Goal: Task Accomplishment & Management: Manage account settings

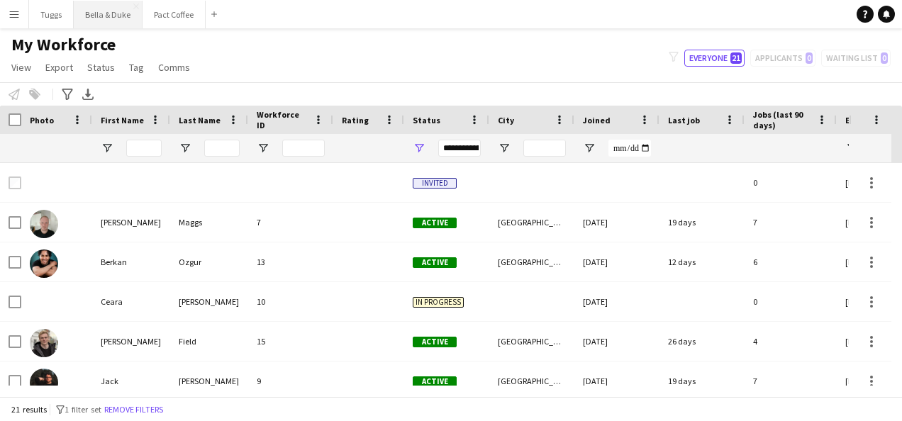
click at [118, 17] on button "Bella & Duke Close" at bounding box center [108, 15] width 69 height 28
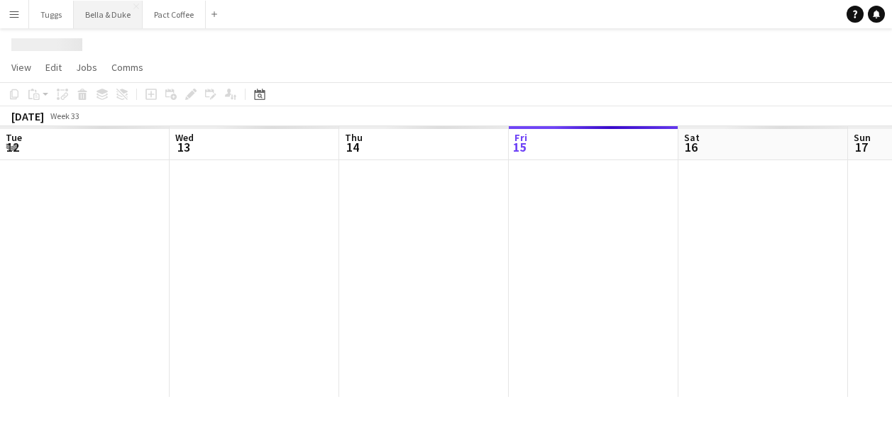
scroll to position [0, 339]
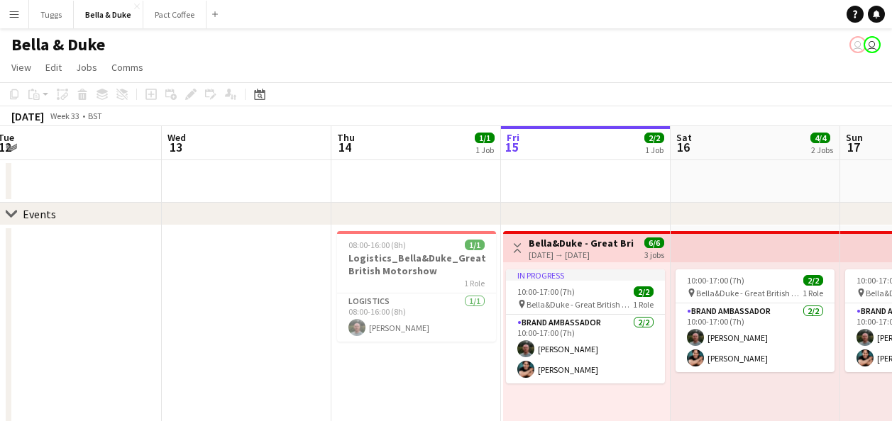
drag, startPoint x: 304, startPoint y: 183, endPoint x: 548, endPoint y: 184, distance: 243.3
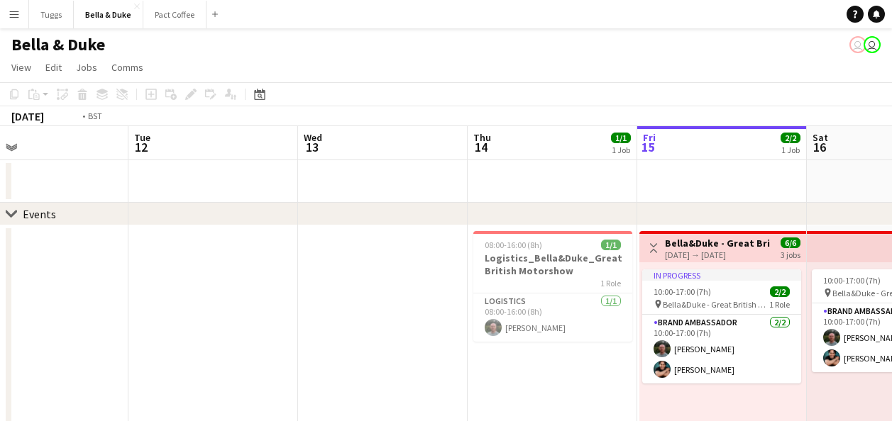
drag, startPoint x: 258, startPoint y: 162, endPoint x: 491, endPoint y: 206, distance: 236.7
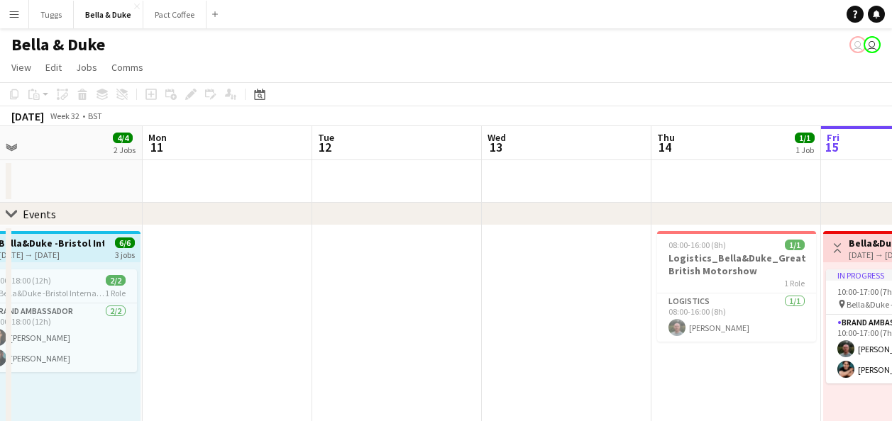
drag, startPoint x: 308, startPoint y: 218, endPoint x: 557, endPoint y: 205, distance: 249.3
click at [557, 205] on div "chevron-right Events" at bounding box center [446, 214] width 892 height 23
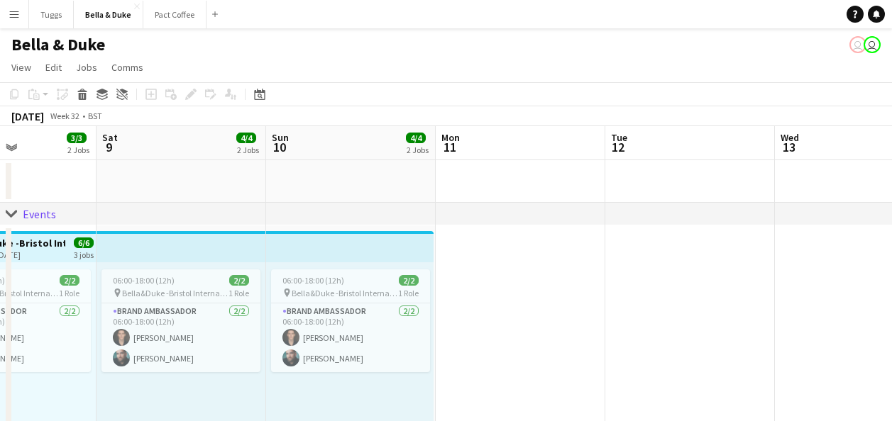
drag, startPoint x: 217, startPoint y: 171, endPoint x: 470, endPoint y: 189, distance: 253.2
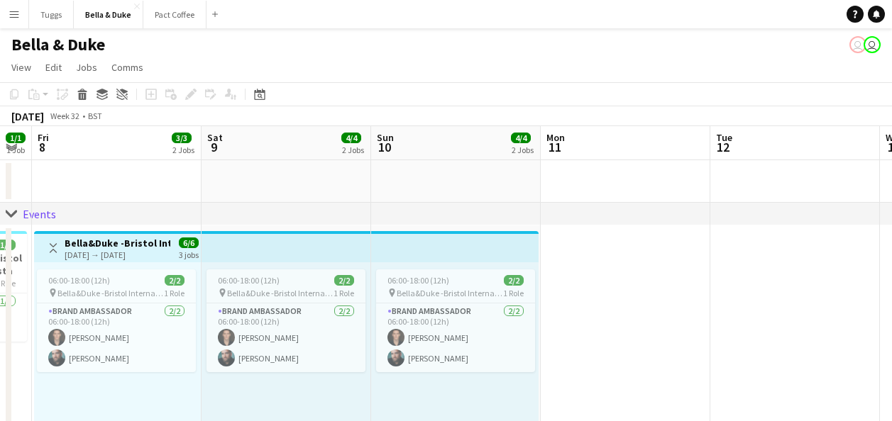
drag, startPoint x: 304, startPoint y: 194, endPoint x: 577, endPoint y: 197, distance: 273.1
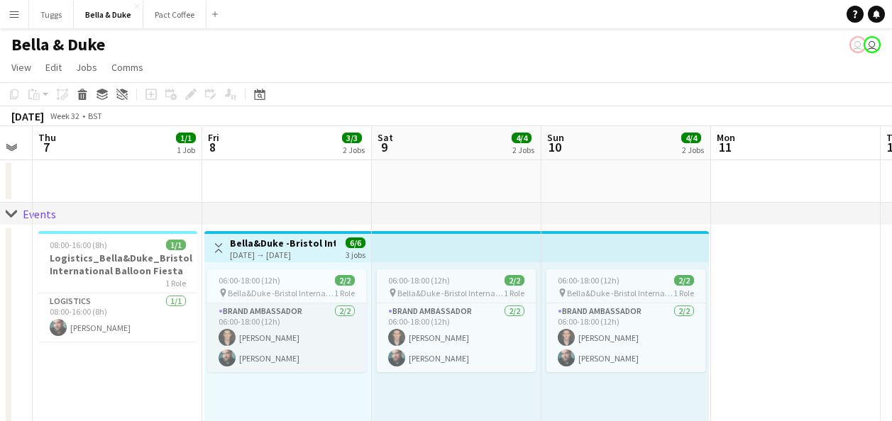
click at [315, 348] on app-card-role "Brand Ambassador [DATE] 06:00-18:00 (12h) [PERSON_NAME] [PERSON_NAME]" at bounding box center [286, 338] width 159 height 69
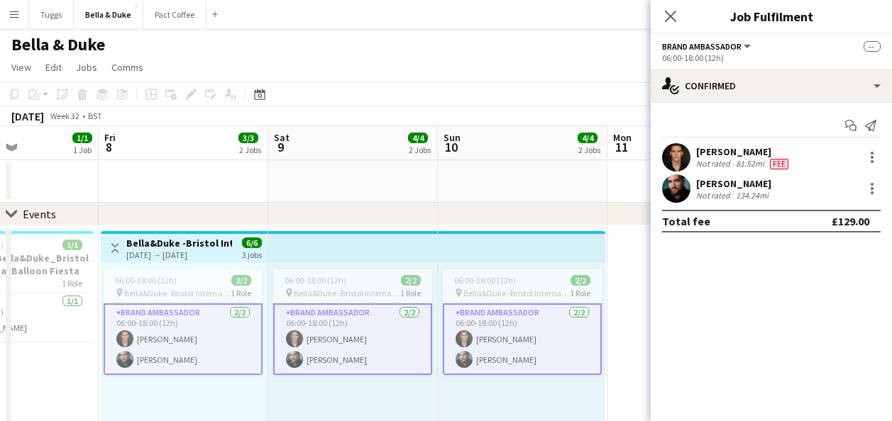
drag, startPoint x: 342, startPoint y: 180, endPoint x: 588, endPoint y: 189, distance: 246.3
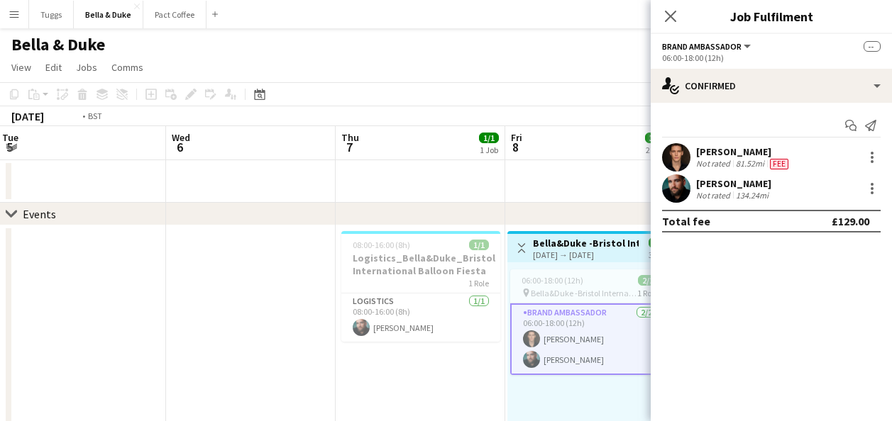
drag, startPoint x: 231, startPoint y: 182, endPoint x: 373, endPoint y: 190, distance: 142.8
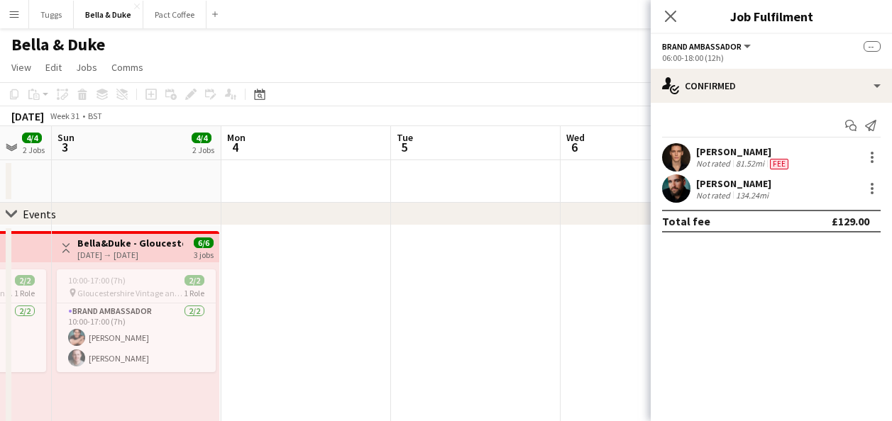
drag, startPoint x: 242, startPoint y: 192, endPoint x: 463, endPoint y: 194, distance: 221.4
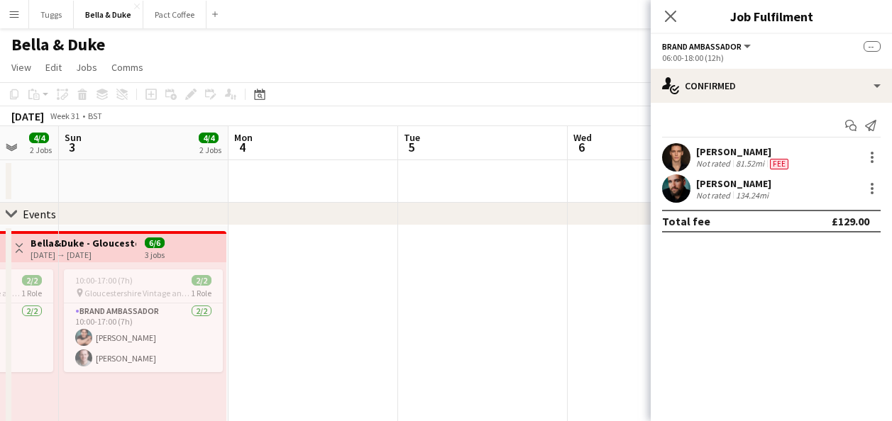
drag, startPoint x: 260, startPoint y: 206, endPoint x: 493, endPoint y: 207, distance: 232.7
click at [492, 207] on div "chevron-right Events" at bounding box center [446, 214] width 892 height 23
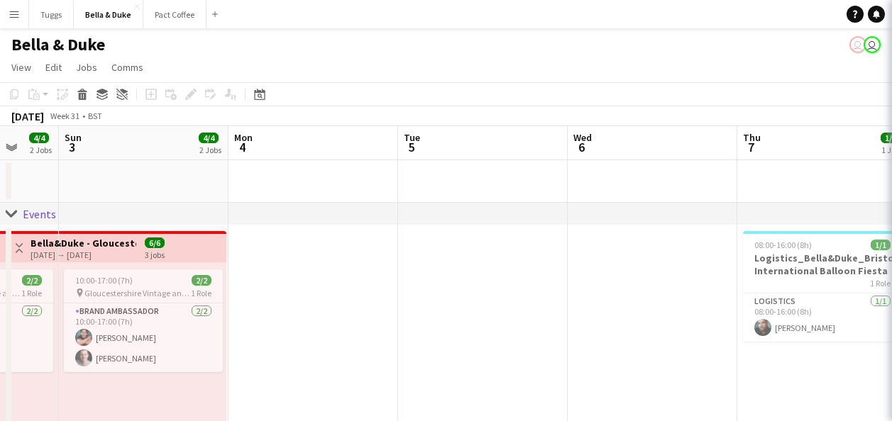
drag, startPoint x: 282, startPoint y: 192, endPoint x: 477, endPoint y: 197, distance: 195.2
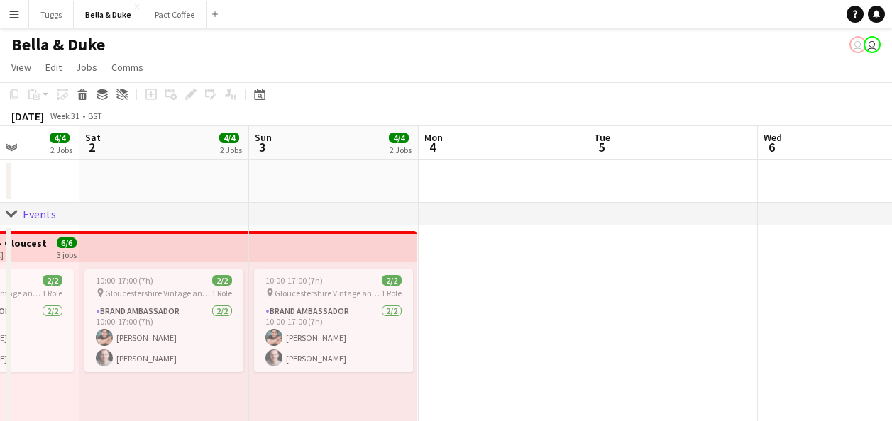
drag, startPoint x: 294, startPoint y: 197, endPoint x: 453, endPoint y: 198, distance: 159.6
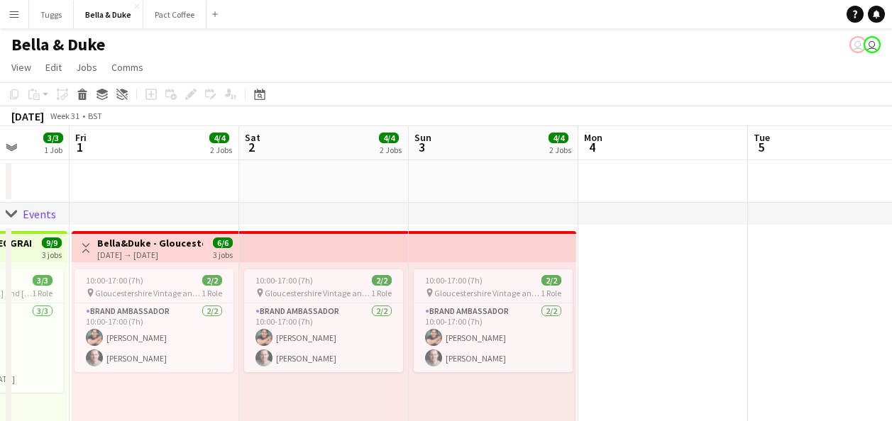
drag, startPoint x: 437, startPoint y: 197, endPoint x: 480, endPoint y: 198, distance: 42.6
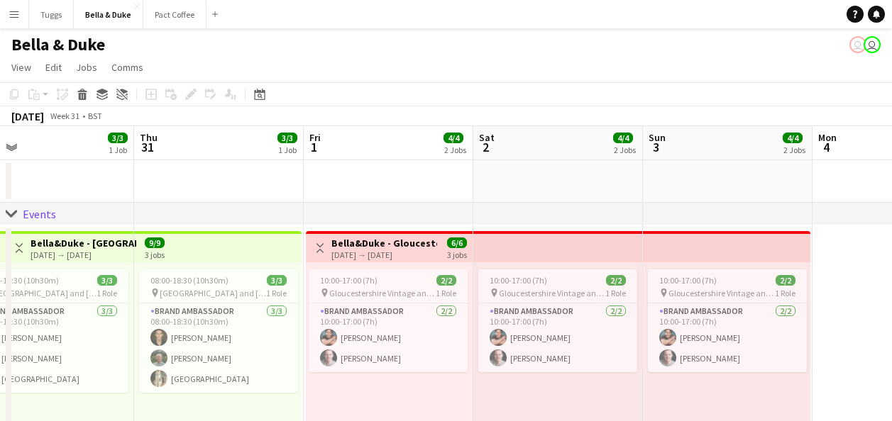
drag, startPoint x: 327, startPoint y: 185, endPoint x: 545, endPoint y: 194, distance: 218.0
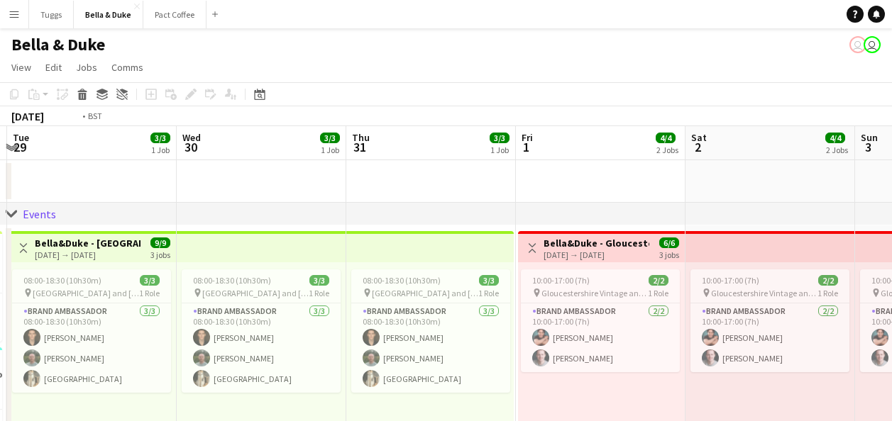
scroll to position [0, 310]
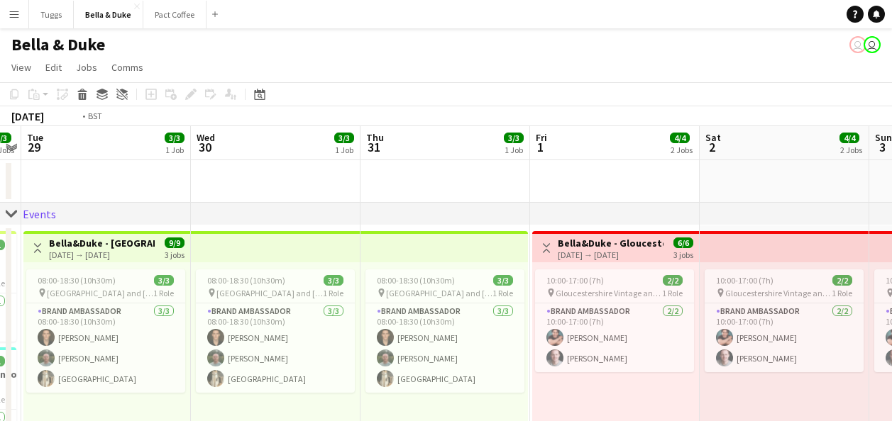
drag, startPoint x: 313, startPoint y: 189, endPoint x: 499, endPoint y: 197, distance: 186.7
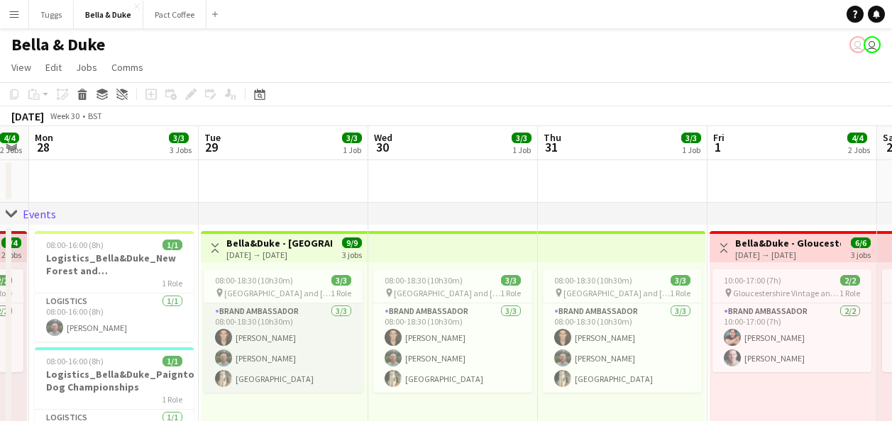
click at [245, 353] on app-card-role "Brand Ambassador [DATE] 08:00-18:30 (10h30m) [PERSON_NAME] [PERSON_NAME] Mat Ca…" at bounding box center [283, 348] width 159 height 89
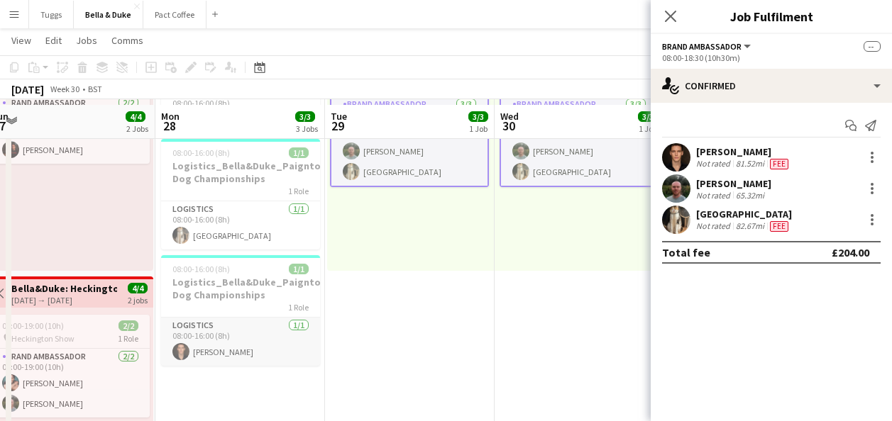
scroll to position [213, 0]
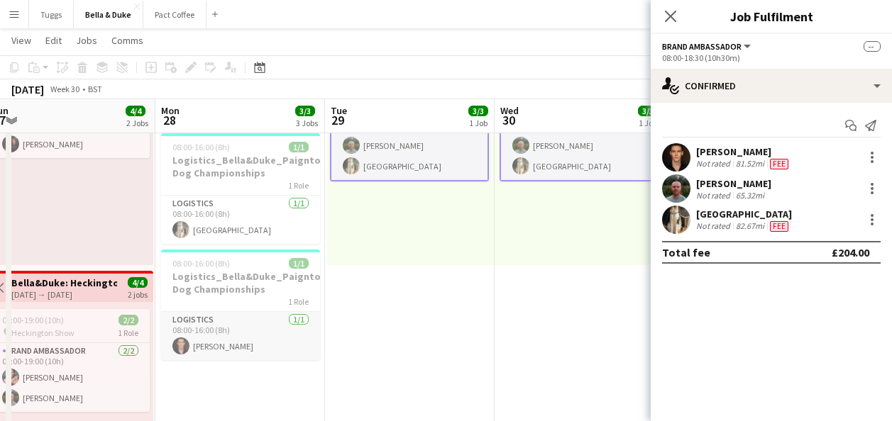
click at [275, 351] on app-card-role "Logistics [DATE] 08:00-16:00 (8h) [PERSON_NAME]" at bounding box center [240, 336] width 159 height 48
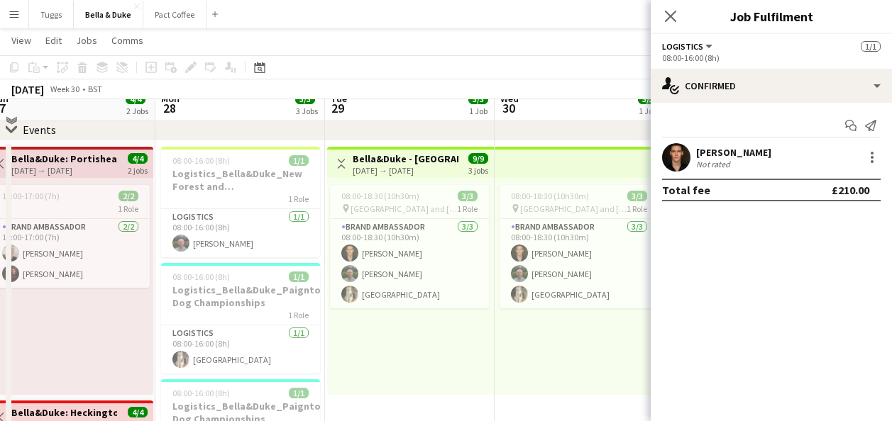
scroll to position [71, 0]
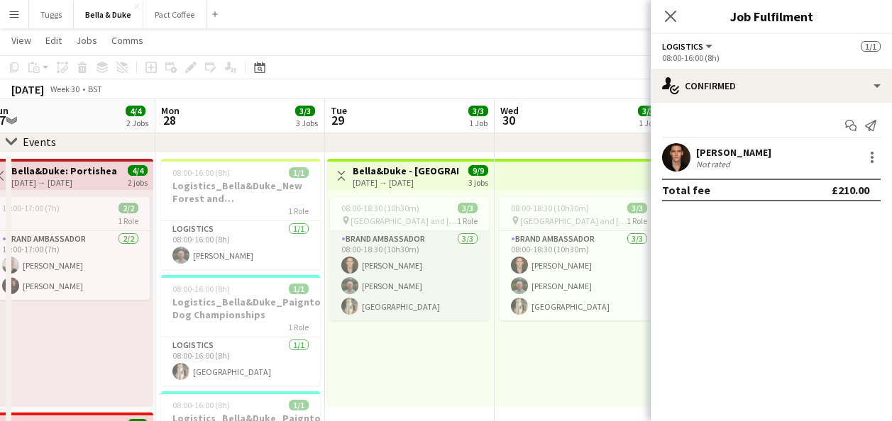
click at [435, 302] on app-card-role "Brand Ambassador [DATE] 08:00-18:30 (10h30m) [PERSON_NAME] [PERSON_NAME] Mat Ca…" at bounding box center [409, 275] width 159 height 89
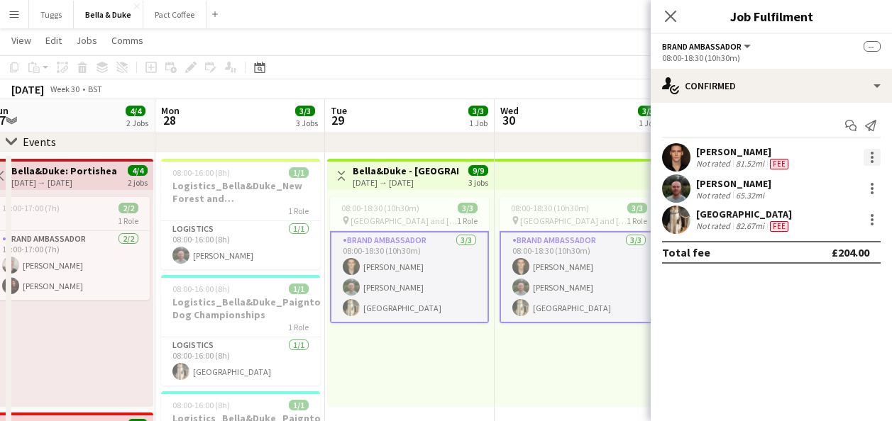
click at [870, 153] on div at bounding box center [871, 153] width 3 height 3
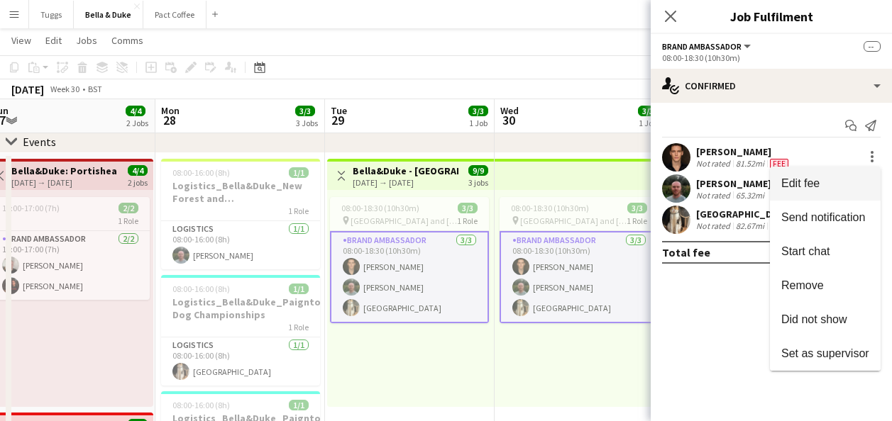
click at [844, 177] on span "Edit fee" at bounding box center [825, 183] width 88 height 13
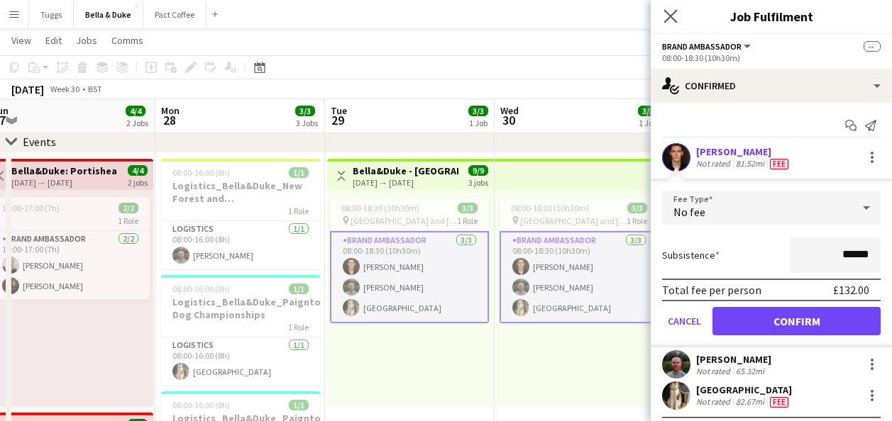
click at [678, 18] on app-icon "Close pop-in" at bounding box center [670, 16] width 21 height 21
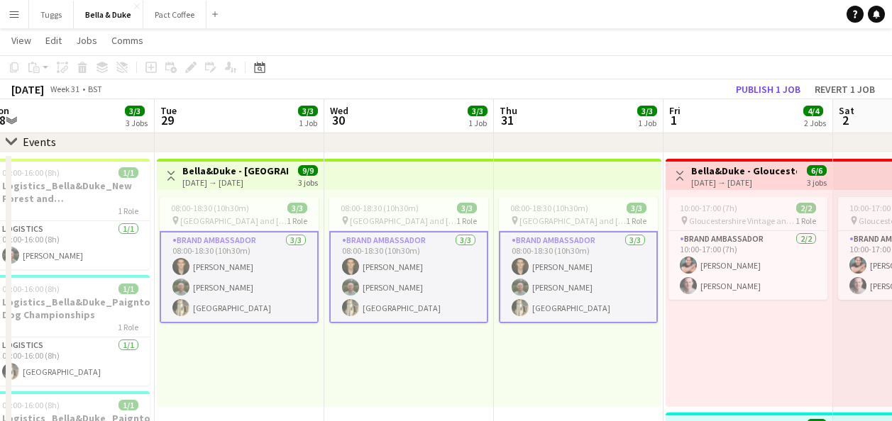
drag, startPoint x: 555, startPoint y: 372, endPoint x: 223, endPoint y: 405, distance: 333.6
click at [226, 405] on app-calendar-viewport "Fri 25 4/4 4 Jobs Sat 26 4/4 2 Jobs Sun 27 4/4 2 Jobs Mon 28 3/3 3 Jobs Tue 29 …" at bounding box center [446, 423] width 892 height 878
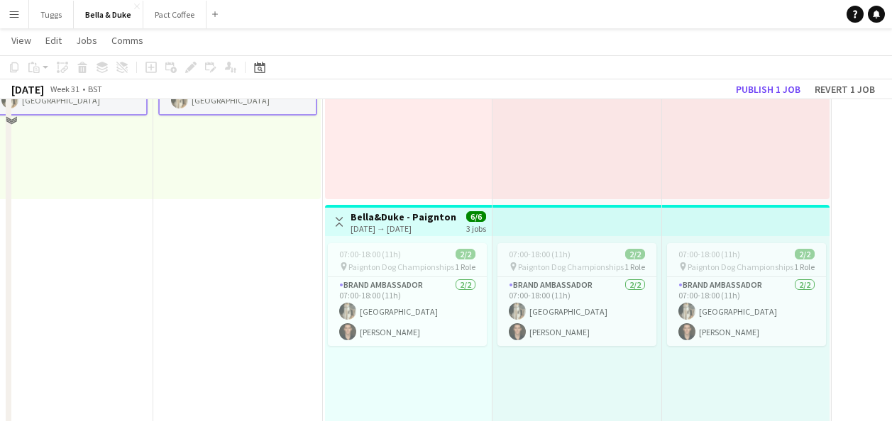
scroll to position [284, 0]
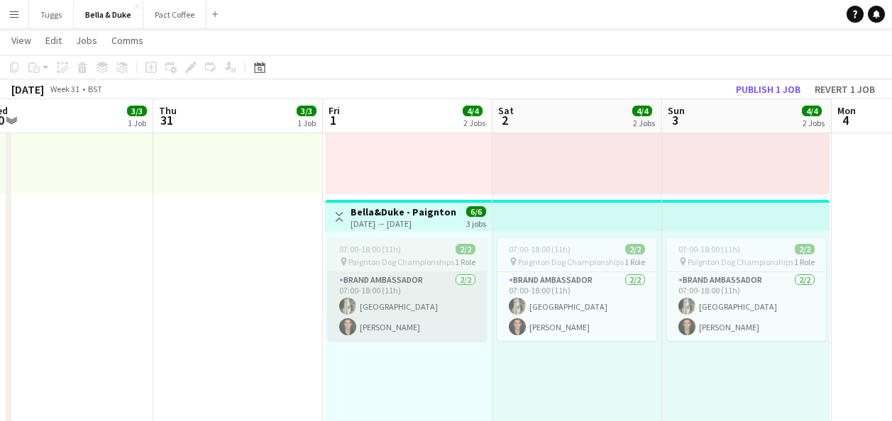
click at [419, 327] on app-card-role "Brand Ambassador [DATE] 07:00-18:00 (11h) Mat Castle [PERSON_NAME]" at bounding box center [407, 306] width 159 height 69
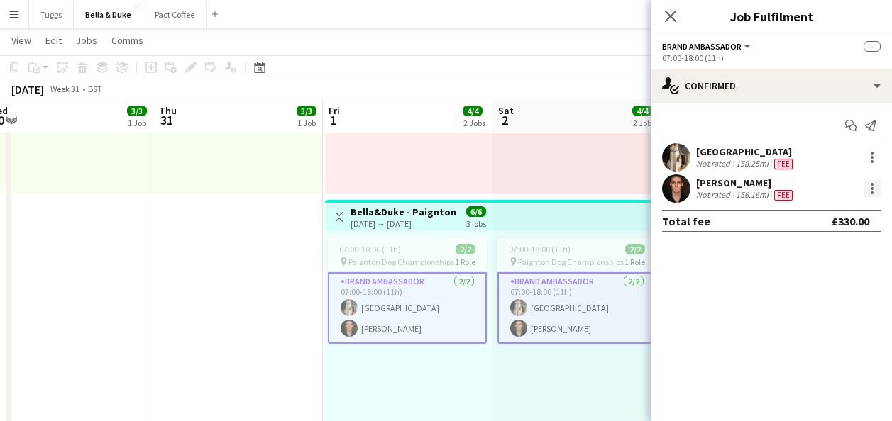
click at [873, 190] on div at bounding box center [871, 188] width 17 height 17
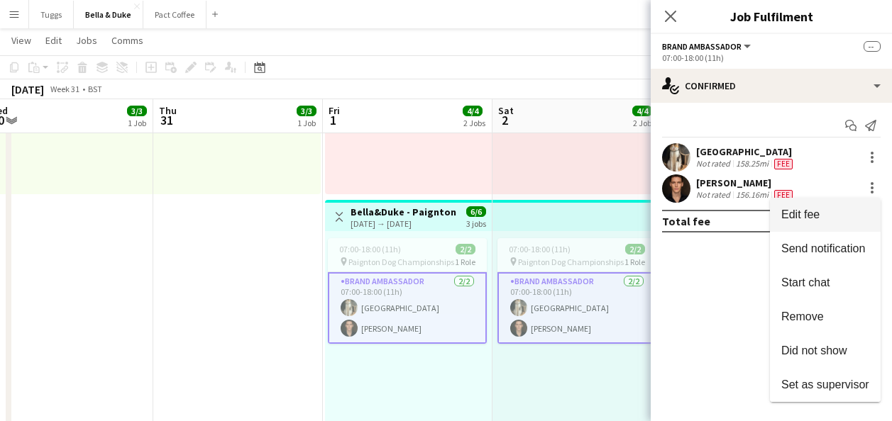
click at [818, 209] on span "Edit fee" at bounding box center [800, 215] width 38 height 12
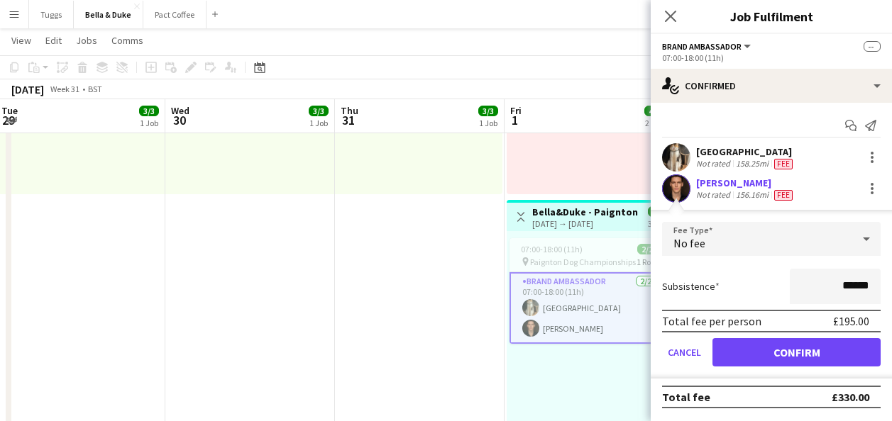
drag, startPoint x: 245, startPoint y: 277, endPoint x: 667, endPoint y: 332, distance: 425.0
click at [670, 331] on body "Menu Boards Boards Boards All jobs Status Workforce Workforce My Workforce Recr…" at bounding box center [446, 183] width 892 height 934
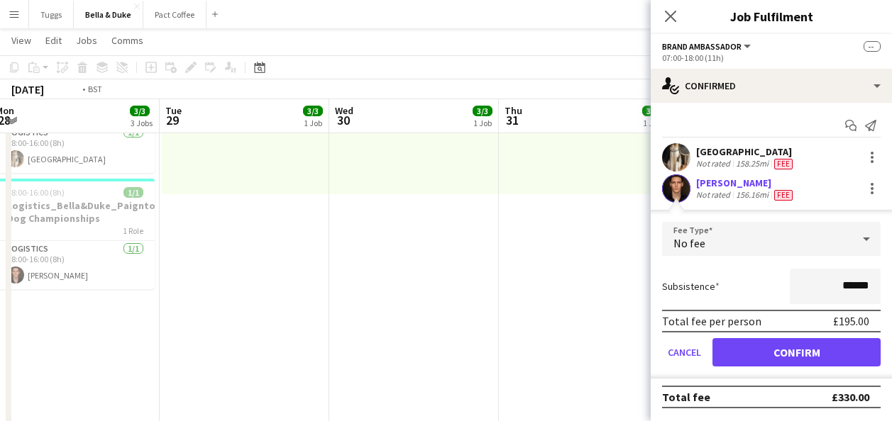
drag, startPoint x: 470, startPoint y: 321, endPoint x: 480, endPoint y: 319, distance: 10.0
click at [479, 320] on app-calendar-viewport "Sat 26 4/4 2 Jobs Sun 27 4/4 2 Jobs Mon 28 3/3 3 Jobs Tue 29 3/3 1 Job Wed 30 3…" at bounding box center [446, 211] width 892 height 878
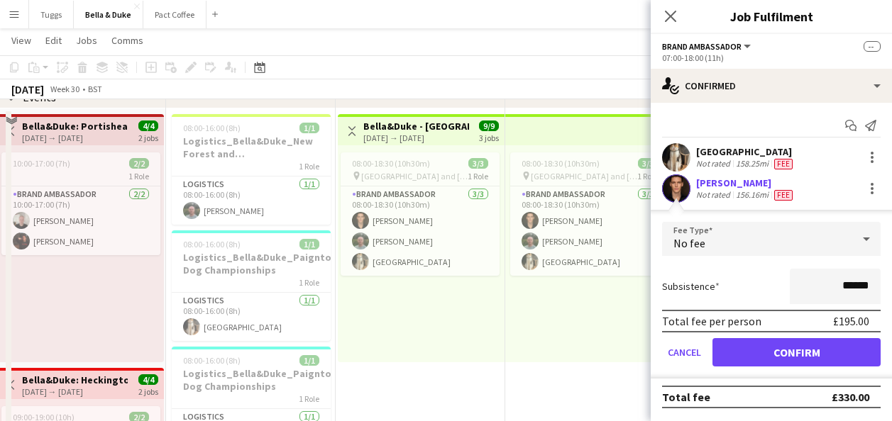
scroll to position [71, 0]
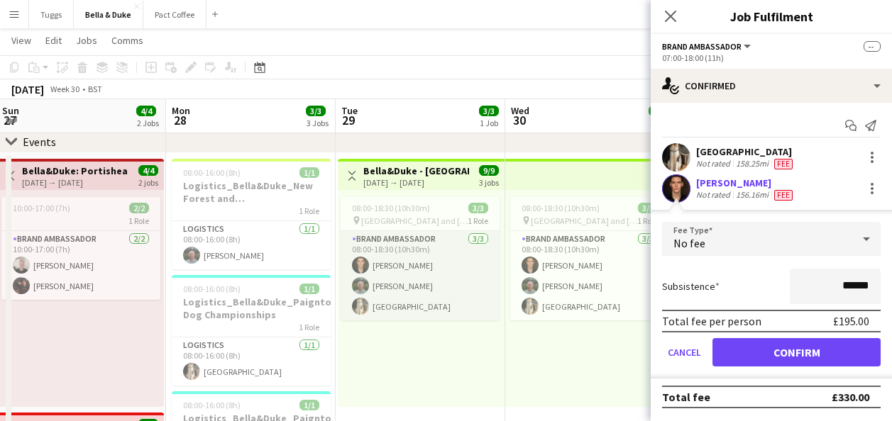
click at [426, 294] on app-card-role "Brand Ambassador [DATE] 08:00-18:30 (10h30m) [PERSON_NAME] [PERSON_NAME] Mat Ca…" at bounding box center [420, 275] width 159 height 89
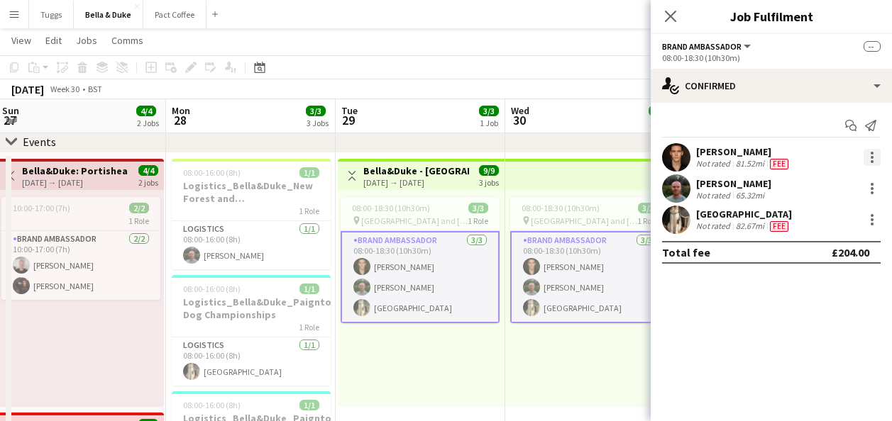
click at [870, 155] on div at bounding box center [871, 157] width 17 height 17
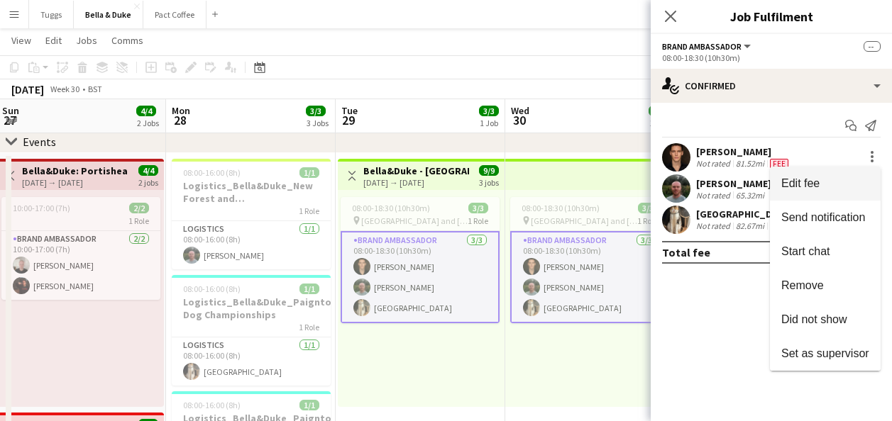
click at [845, 176] on button "Edit fee" at bounding box center [825, 184] width 111 height 34
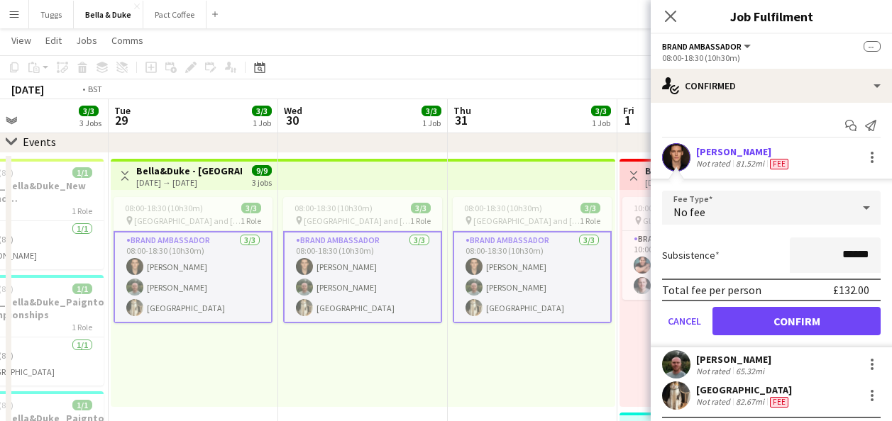
drag, startPoint x: 426, startPoint y: 373, endPoint x: 219, endPoint y: 380, distance: 208.0
click at [225, 380] on app-calendar-viewport "Fri 25 4/4 4 Jobs Sat 26 4/4 2 Jobs Sun 27 4/4 2 Jobs Mon 28 3/3 3 Jobs Tue 29 …" at bounding box center [446, 423] width 892 height 878
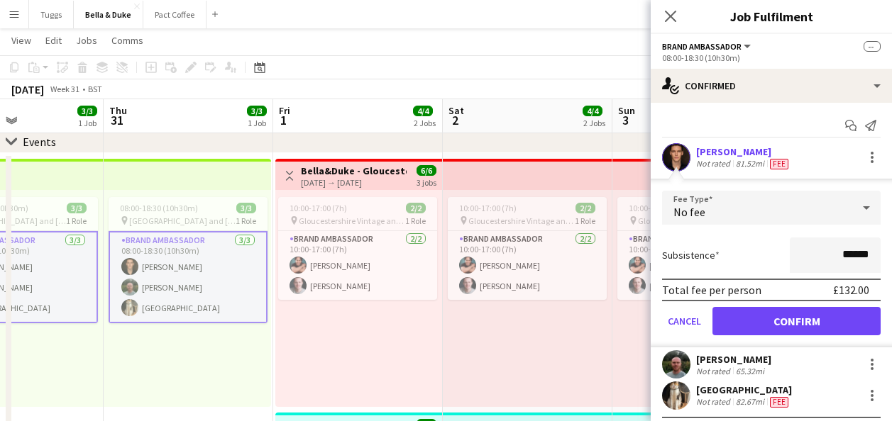
drag, startPoint x: 479, startPoint y: 366, endPoint x: 251, endPoint y: 387, distance: 228.7
click at [252, 387] on app-calendar-viewport "Sun 27 4/4 2 Jobs Mon 28 3/3 3 Jobs Tue 29 3/3 1 Job Wed 30 3/3 1 Job Thu 31 3/…" at bounding box center [446, 423] width 892 height 878
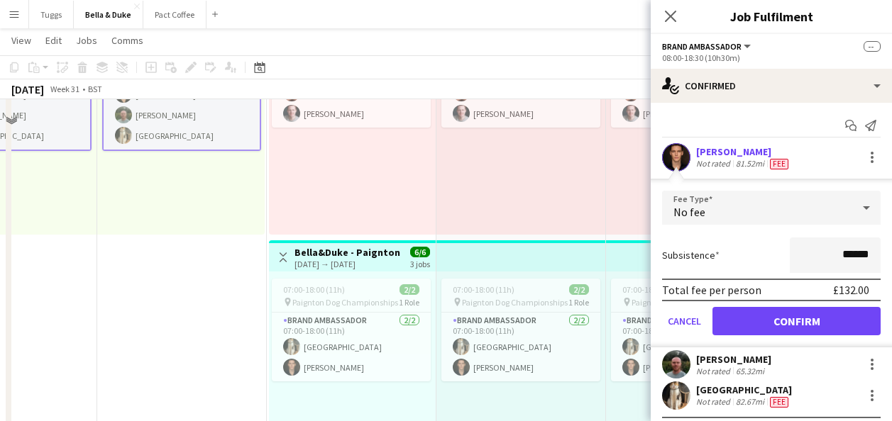
scroll to position [355, 0]
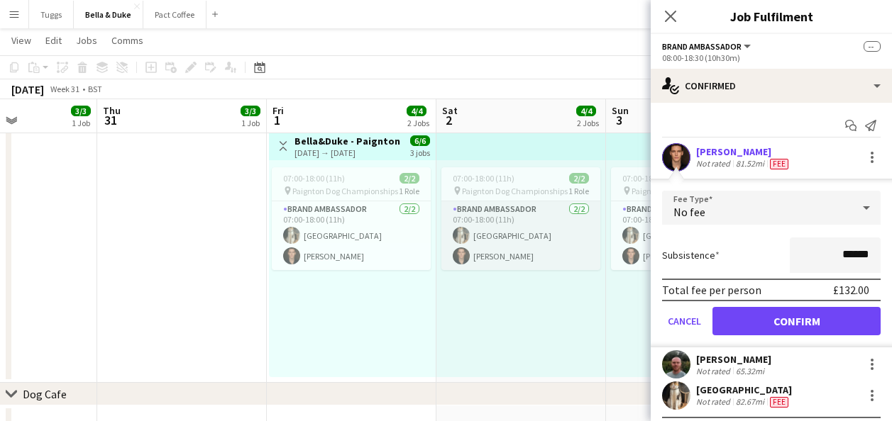
click at [503, 243] on app-card-role "Brand Ambassador [DATE] 07:00-18:00 (11h) Mat Castle [PERSON_NAME]" at bounding box center [520, 235] width 159 height 69
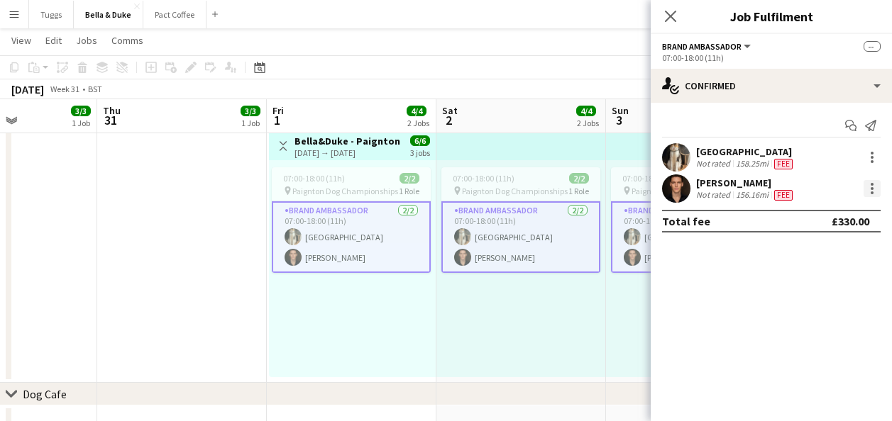
click at [874, 189] on div at bounding box center [871, 188] width 17 height 17
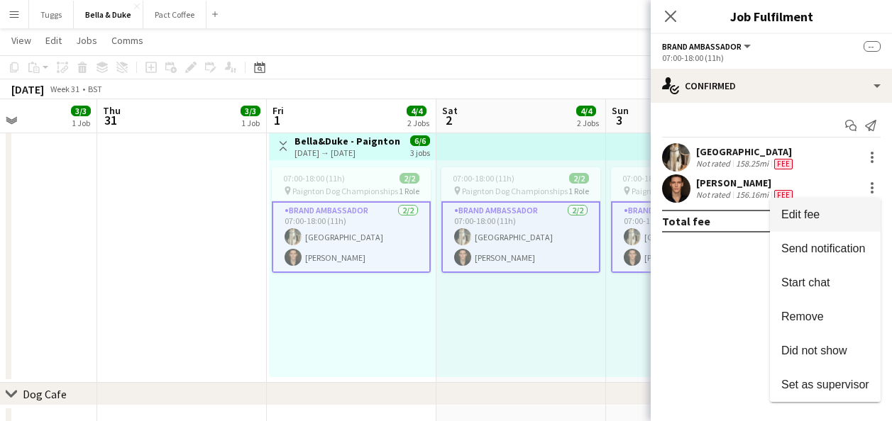
click at [840, 214] on span "Edit fee" at bounding box center [825, 215] width 88 height 13
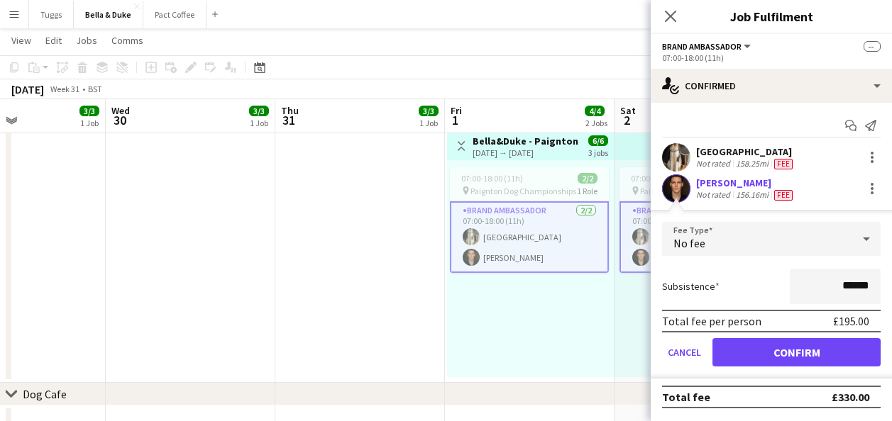
drag, startPoint x: 172, startPoint y: 262, endPoint x: 469, endPoint y: 267, distance: 296.6
click at [469, 267] on app-calendar-viewport "Sun 27 4/4 2 Jobs Mon 28 3/3 3 Jobs Tue 29 3/3 1 Job Wed 30 3/3 1 Job Thu 31 3/…" at bounding box center [446, 140] width 892 height 878
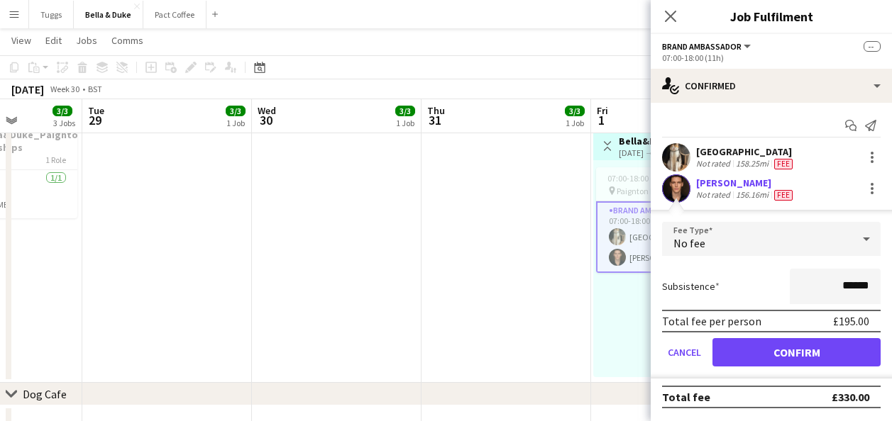
drag, startPoint x: 408, startPoint y: 284, endPoint x: 336, endPoint y: 295, distance: 72.4
click at [444, 286] on app-calendar-viewport "Sat 26 4/4 2 Jobs Sun 27 4/4 2 Jobs Mon 28 3/3 3 Jobs Tue 29 3/3 1 Job Wed 30 3…" at bounding box center [446, 140] width 892 height 878
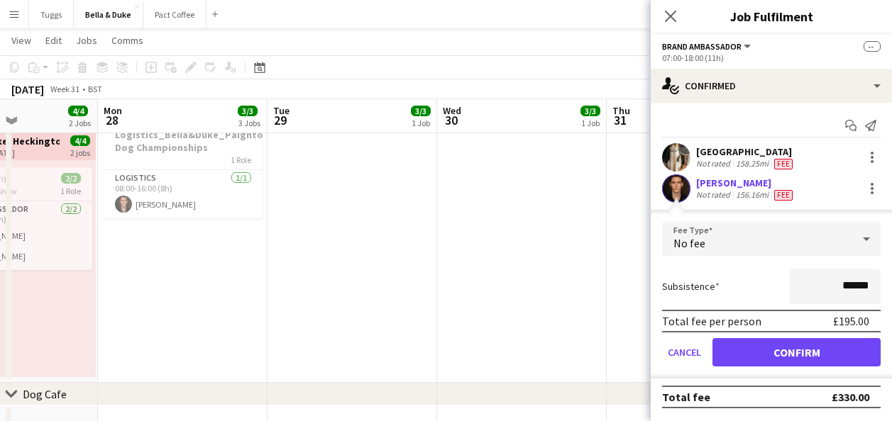
drag, startPoint x: 272, startPoint y: 297, endPoint x: 473, endPoint y: 300, distance: 200.8
click at [469, 300] on app-calendar-viewport "Fri 25 4/4 4 Jobs Sat 26 4/4 2 Jobs Sun 27 4/4 2 Jobs Mon 28 3/3 3 Jobs Tue 29 …" at bounding box center [446, 140] width 892 height 878
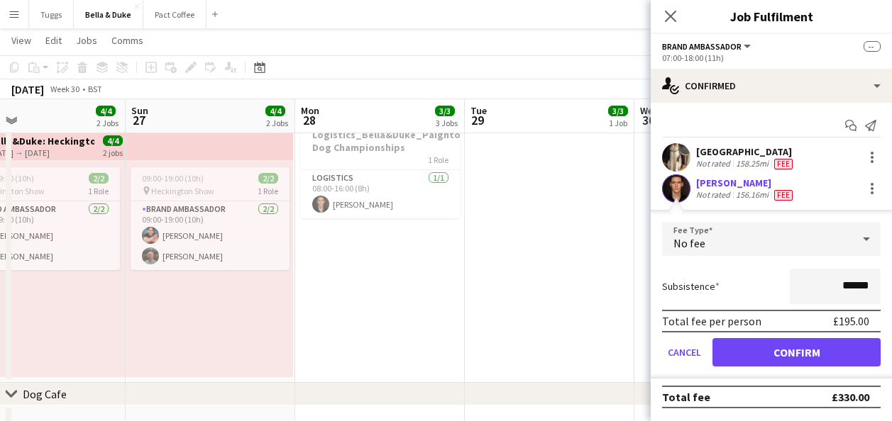
drag, startPoint x: 429, startPoint y: 296, endPoint x: 490, endPoint y: 293, distance: 60.4
click at [489, 293] on app-calendar-viewport "Thu 24 Fri 25 4/4 4 Jobs Sat 26 4/4 2 Jobs Sun 27 4/4 2 Jobs Mon 28 3/3 3 Jobs …" at bounding box center [446, 140] width 892 height 878
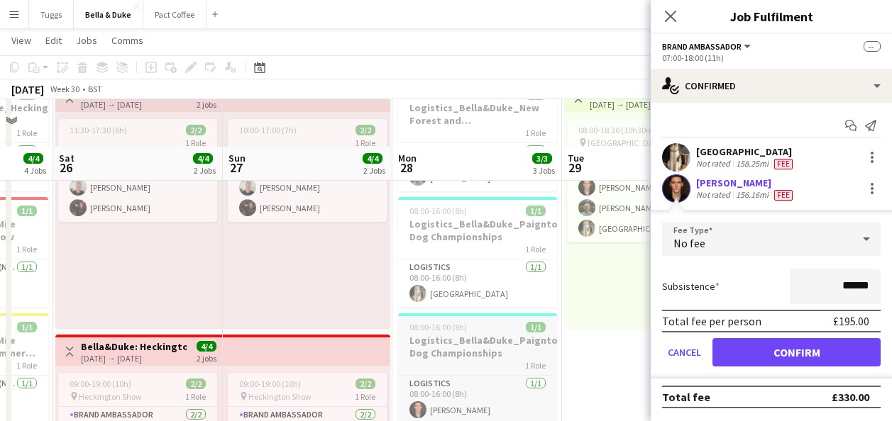
scroll to position [213, 0]
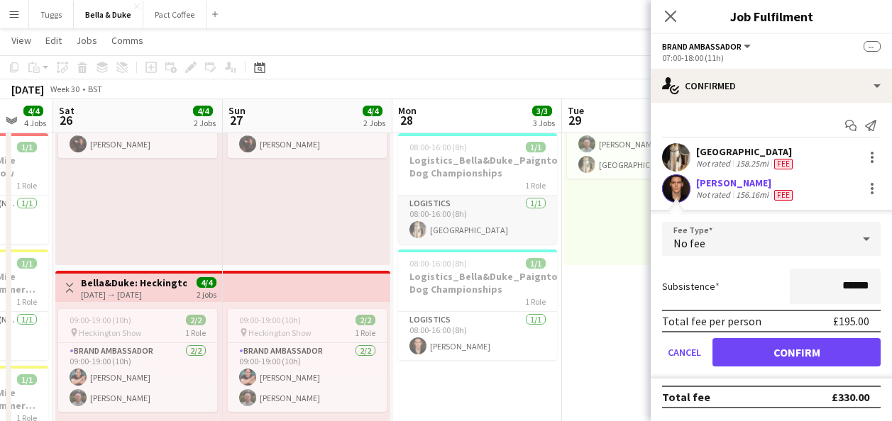
click at [506, 233] on app-card-role "Logistics [DATE] 08:00-16:00 (8h) [GEOGRAPHIC_DATA]" at bounding box center [477, 220] width 159 height 48
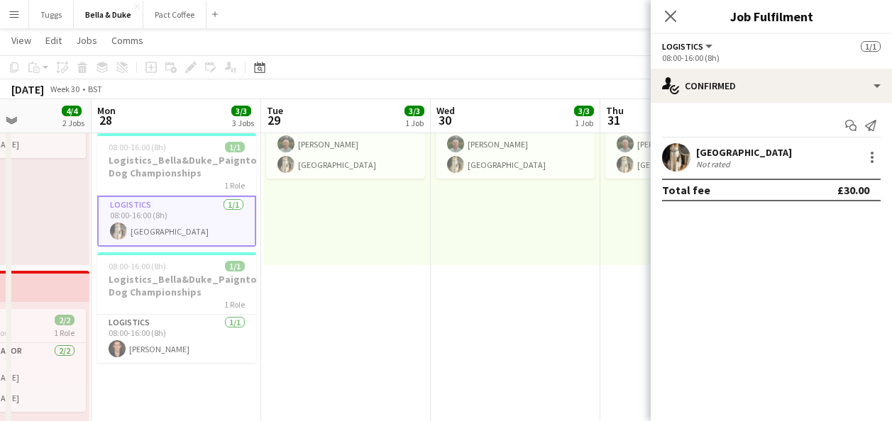
drag, startPoint x: 575, startPoint y: 265, endPoint x: 269, endPoint y: 299, distance: 308.4
click at [270, 299] on app-calendar-viewport "Thu 24 Fri 25 4/4 4 Jobs Sat 26 4/4 2 Jobs Sun 27 4/4 2 Jobs Mon 28 3/3 3 Jobs …" at bounding box center [446, 282] width 892 height 878
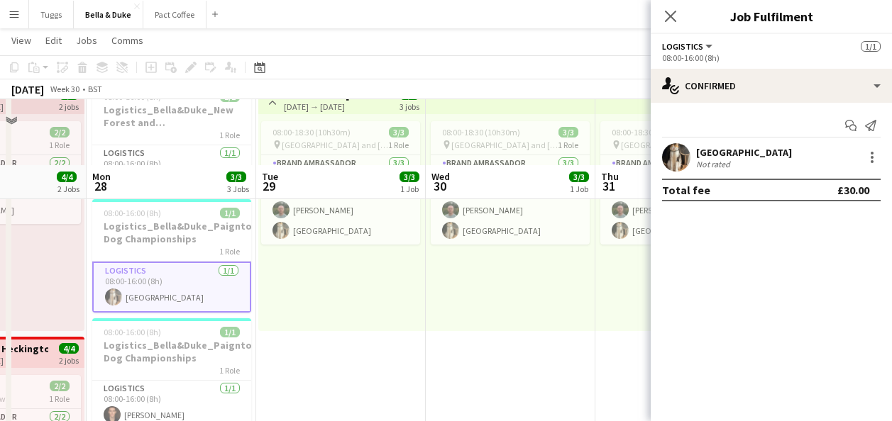
scroll to position [142, 0]
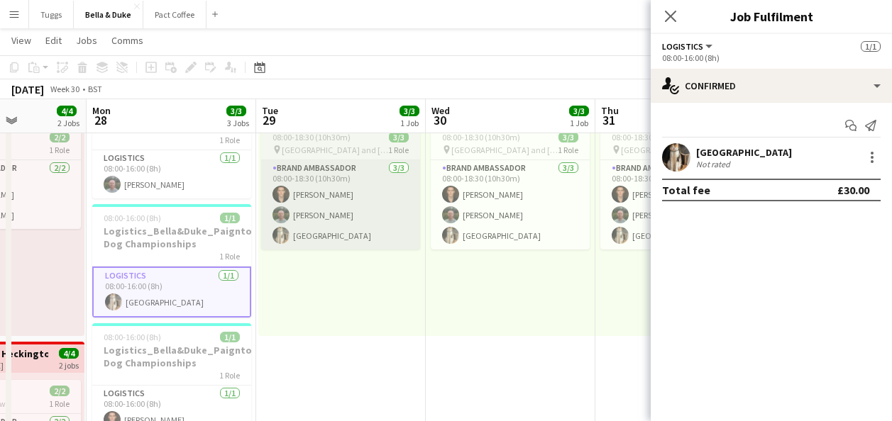
click at [360, 243] on app-card-role "Brand Ambassador [DATE] 08:00-18:30 (10h30m) [PERSON_NAME] [PERSON_NAME] Mat Ca…" at bounding box center [340, 204] width 159 height 89
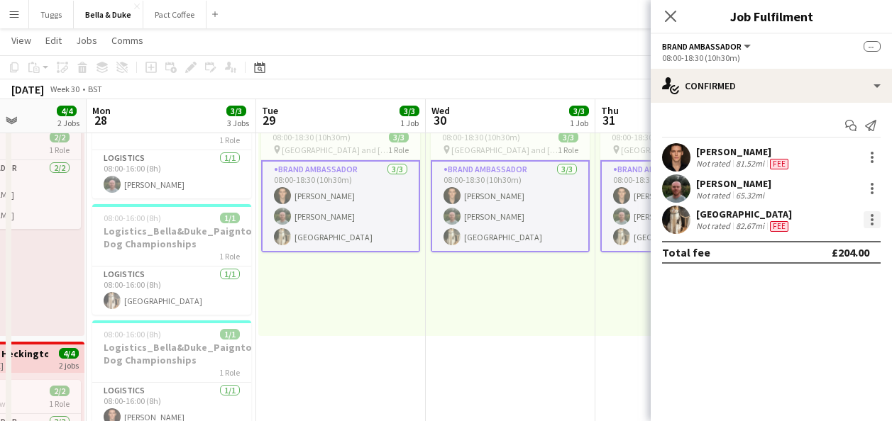
click at [874, 222] on div at bounding box center [871, 219] width 17 height 17
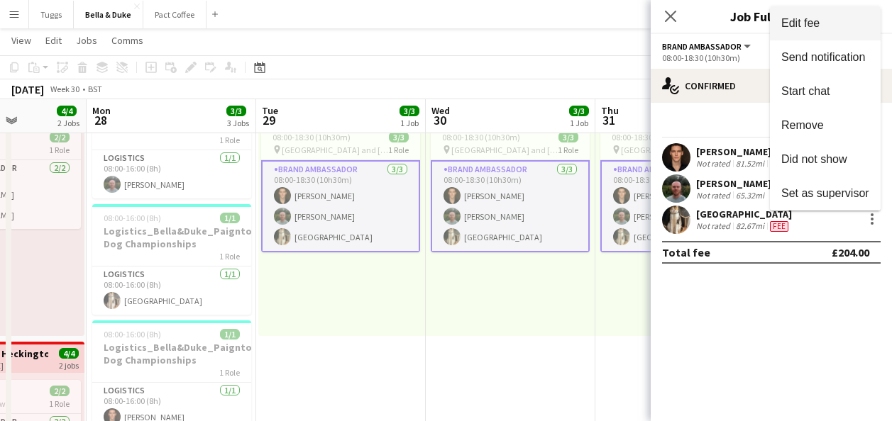
click at [829, 27] on span "Edit fee" at bounding box center [825, 23] width 88 height 13
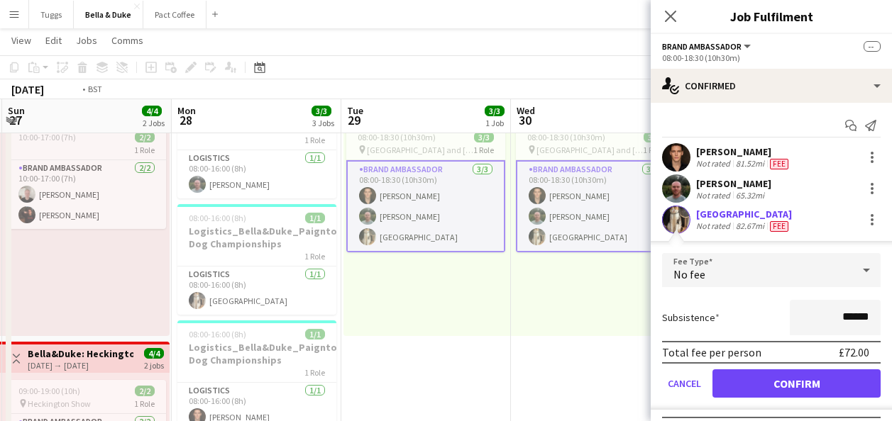
drag, startPoint x: 491, startPoint y: 340, endPoint x: 284, endPoint y: 370, distance: 208.7
click at [297, 368] on app-calendar-viewport "Thu 24 Fri 25 4/4 4 Jobs Sat 26 4/4 2 Jobs Sun 27 4/4 2 Jobs Mon 28 3/3 3 Jobs …" at bounding box center [446, 352] width 892 height 878
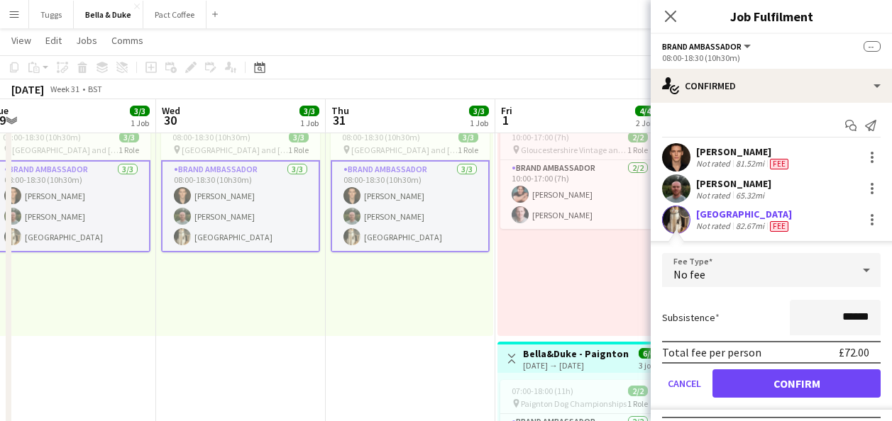
scroll to position [0, 369]
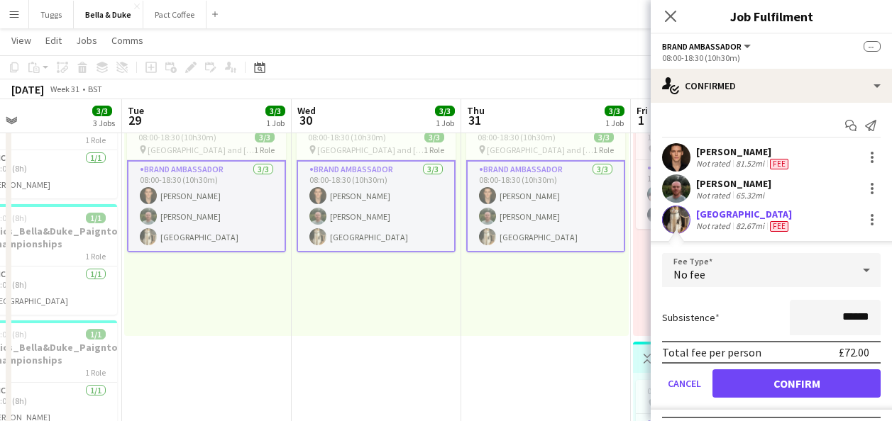
drag, startPoint x: 438, startPoint y: 365, endPoint x: 260, endPoint y: 387, distance: 179.4
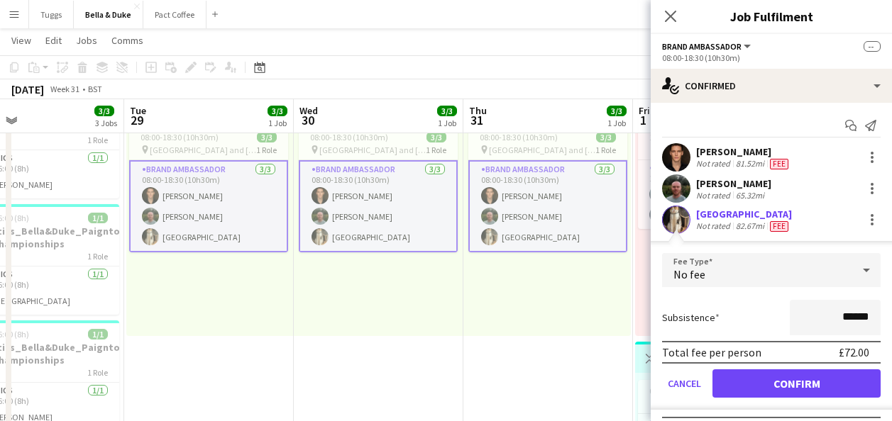
click at [260, 387] on app-calendar-viewport "Sat 26 4/4 2 Jobs Sun 27 4/4 2 Jobs Mon 28 3/3 3 Jobs Tue 29 3/3 1 Job Wed 30 3…" at bounding box center [446, 352] width 892 height 878
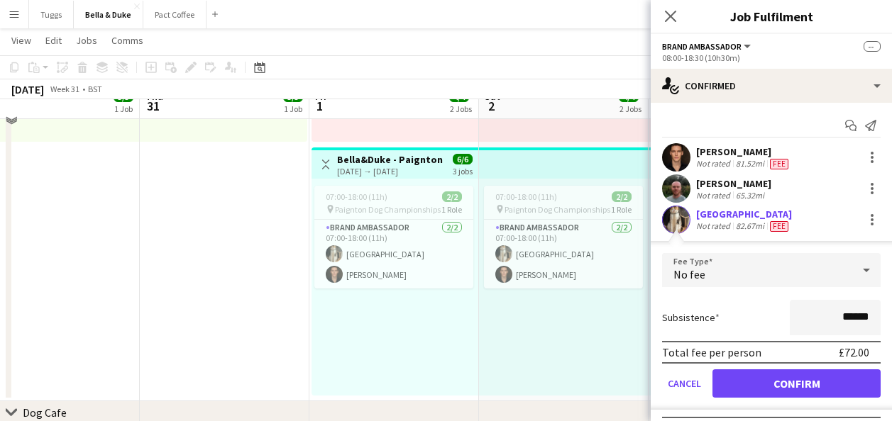
scroll to position [355, 0]
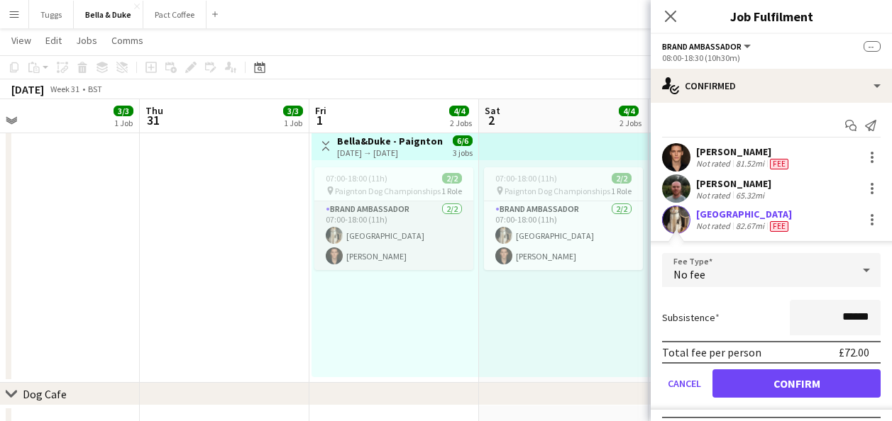
click at [408, 262] on app-card-role "Brand Ambassador [DATE] 07:00-18:00 (11h) Mat Castle [PERSON_NAME]" at bounding box center [393, 235] width 159 height 69
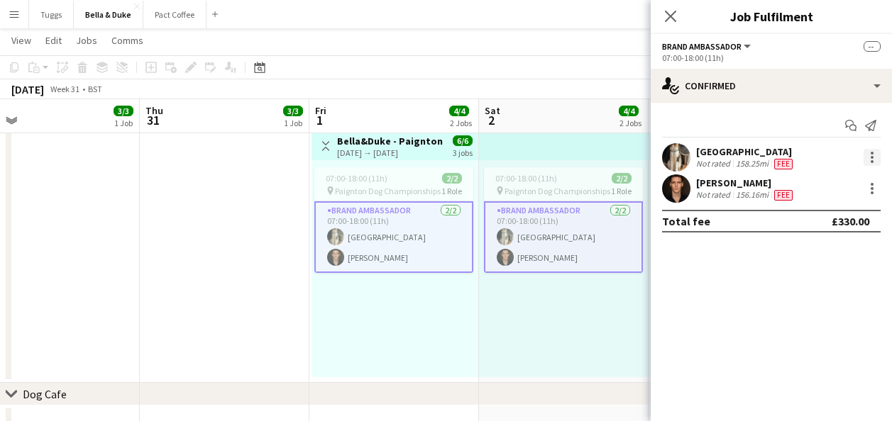
click at [870, 158] on div at bounding box center [871, 157] width 3 height 3
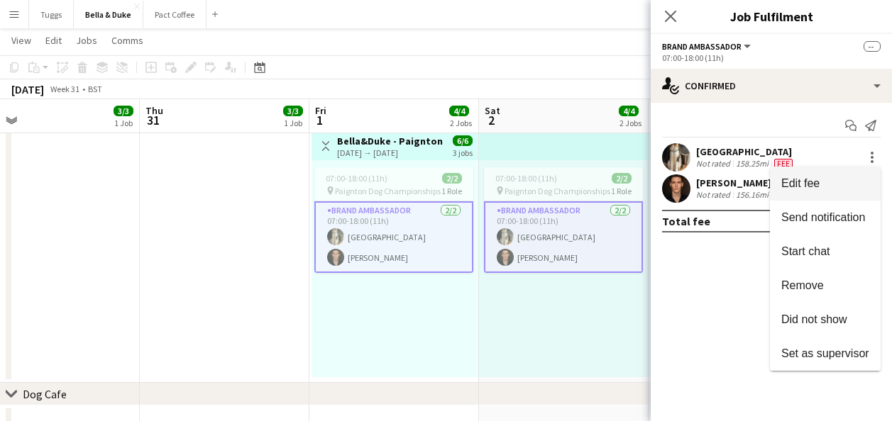
click at [845, 182] on span "Edit fee" at bounding box center [825, 183] width 88 height 13
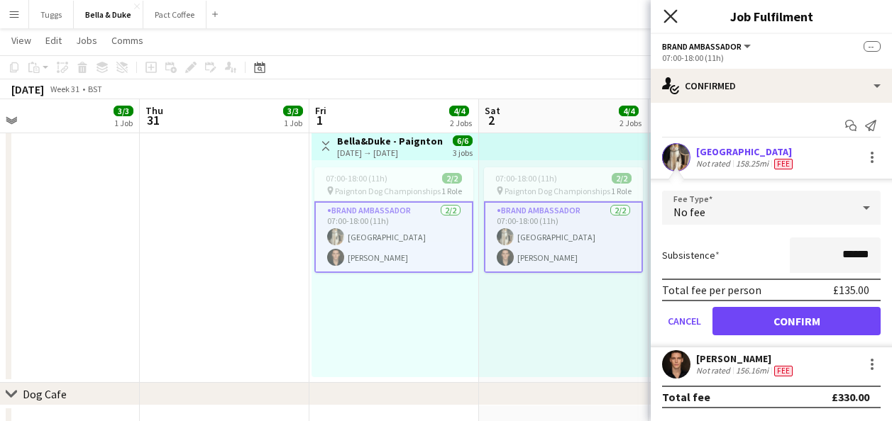
click at [674, 17] on icon "Close pop-in" at bounding box center [669, 15] width 13 height 13
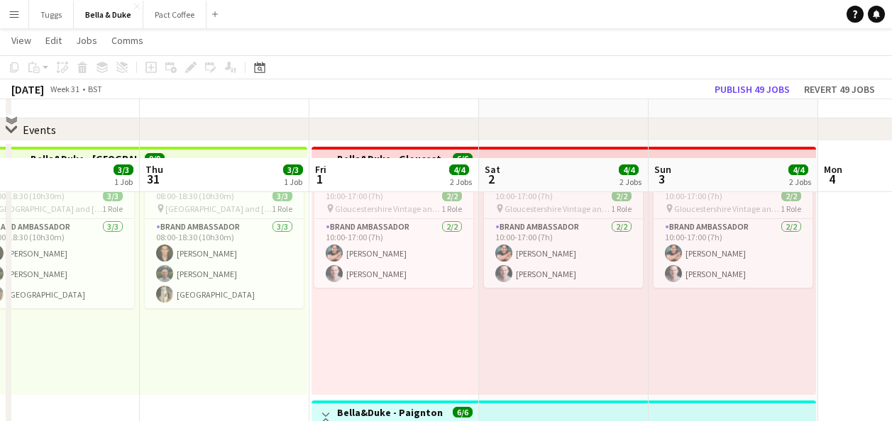
scroll to position [71, 0]
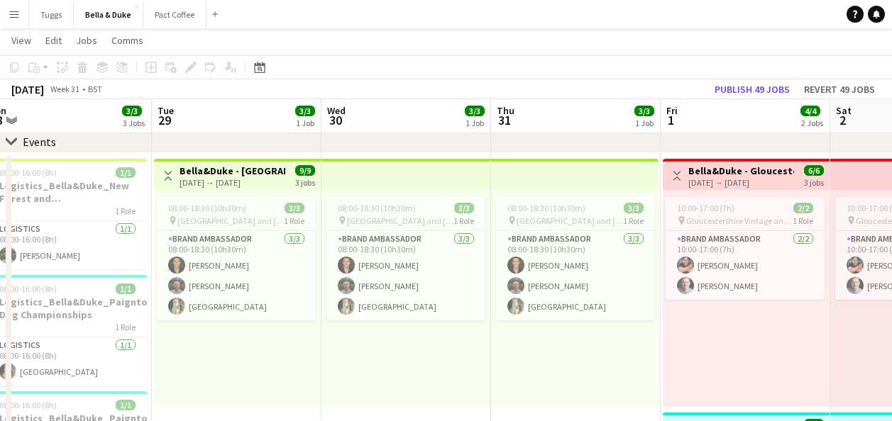
drag, startPoint x: 431, startPoint y: 360, endPoint x: 780, endPoint y: 356, distance: 349.1
click at [780, 356] on app-calendar-viewport "Sat 26 4/4 2 Jobs Sun 27 4/4 2 Jobs Mon 28 3/3 3 Jobs Tue 29 3/3 1 Job Wed 30 3…" at bounding box center [446, 423] width 892 height 878
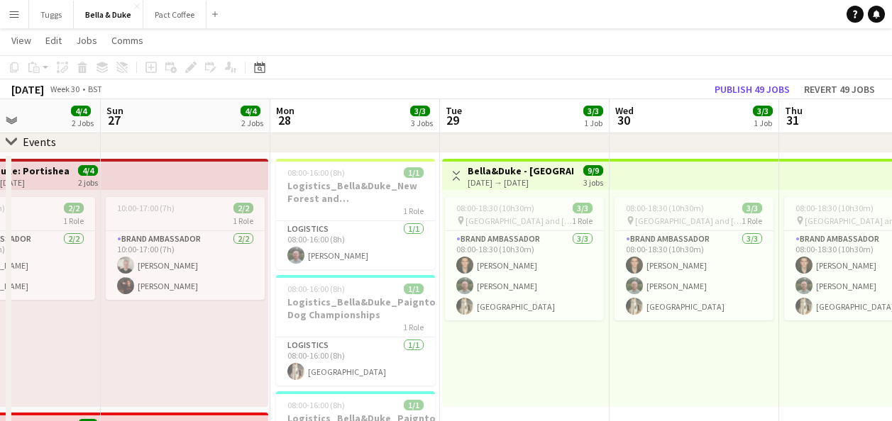
scroll to position [0, 400]
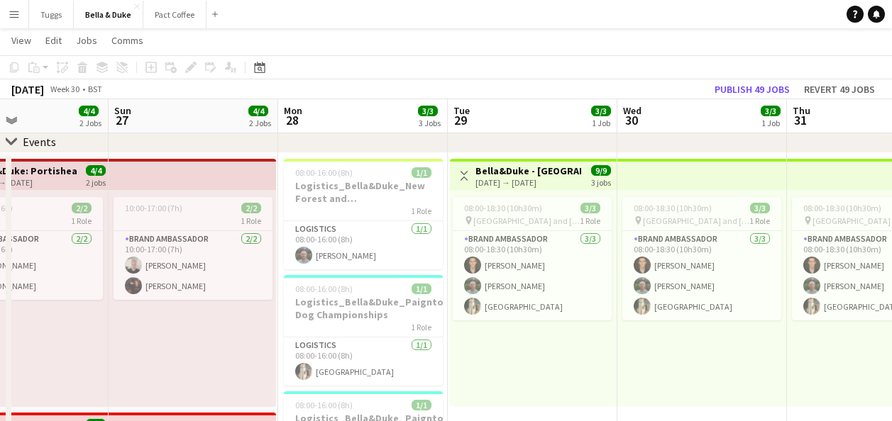
drag, startPoint x: 451, startPoint y: 363, endPoint x: 747, endPoint y: 363, distance: 295.8
click at [747, 363] on app-calendar-viewport "Thu 24 Fri 25 4/4 4 Jobs Sat 26 4/4 2 Jobs Sun 27 4/4 2 Jobs Mon 28 3/3 3 Jobs …" at bounding box center [446, 423] width 892 height 878
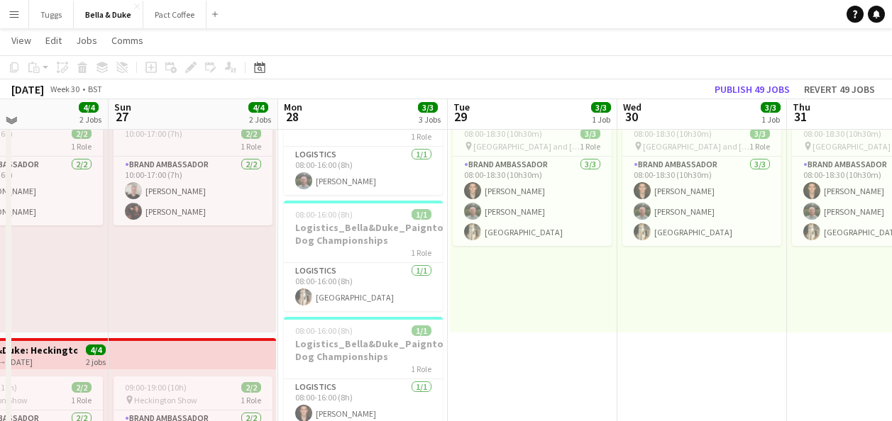
scroll to position [142, 0]
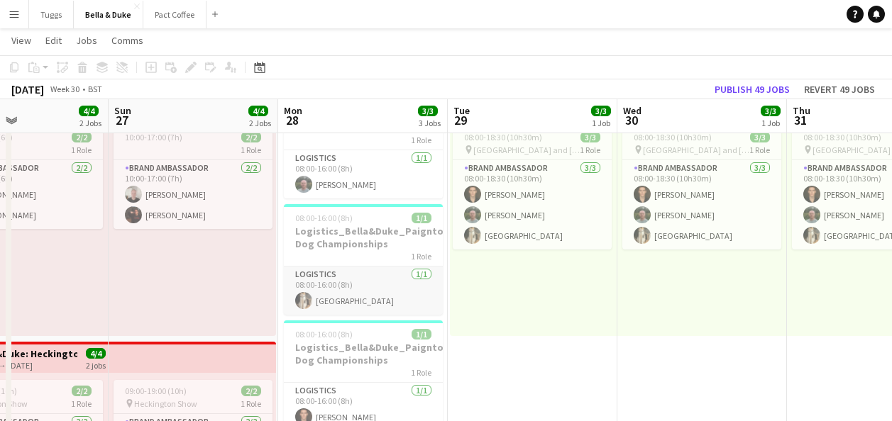
click at [345, 299] on app-card-role "Logistics [DATE] 08:00-16:00 (8h) [GEOGRAPHIC_DATA]" at bounding box center [363, 291] width 159 height 48
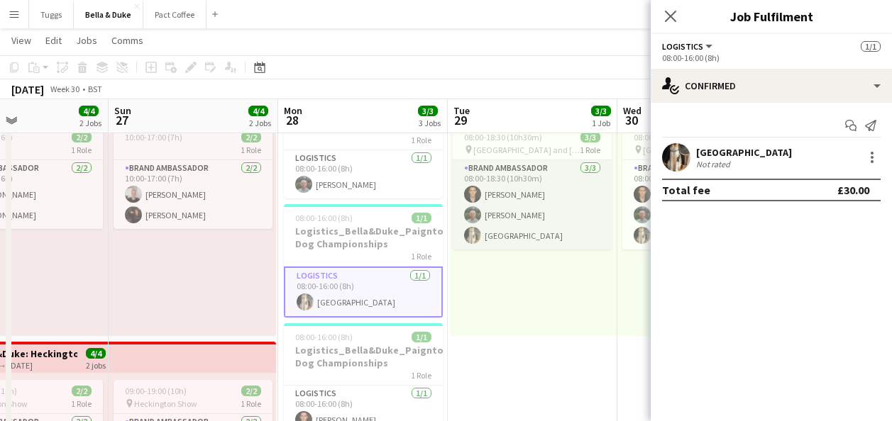
click at [547, 235] on app-card-role "Brand Ambassador [DATE] 08:00-18:30 (10h30m) [PERSON_NAME] [PERSON_NAME] Mat Ca…" at bounding box center [532, 204] width 159 height 89
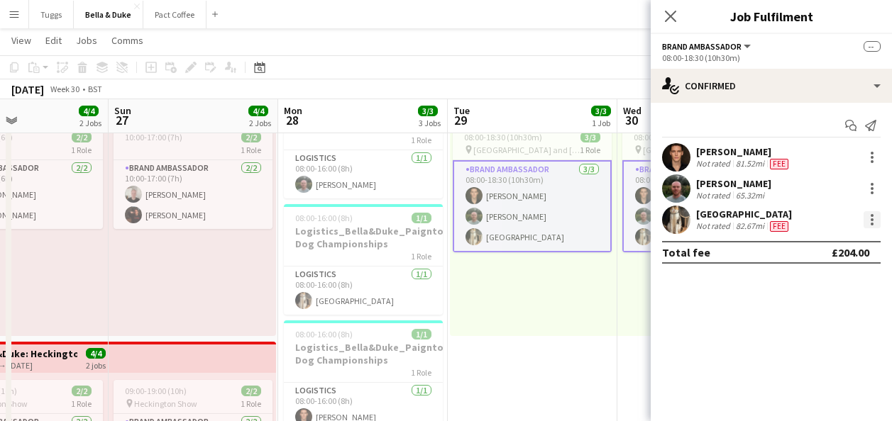
click at [874, 220] on div at bounding box center [871, 219] width 17 height 17
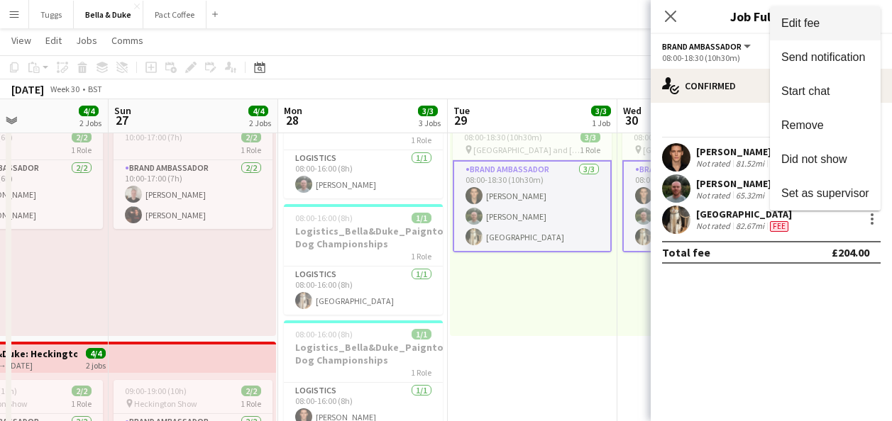
click at [814, 24] on span "Edit fee" at bounding box center [800, 23] width 38 height 12
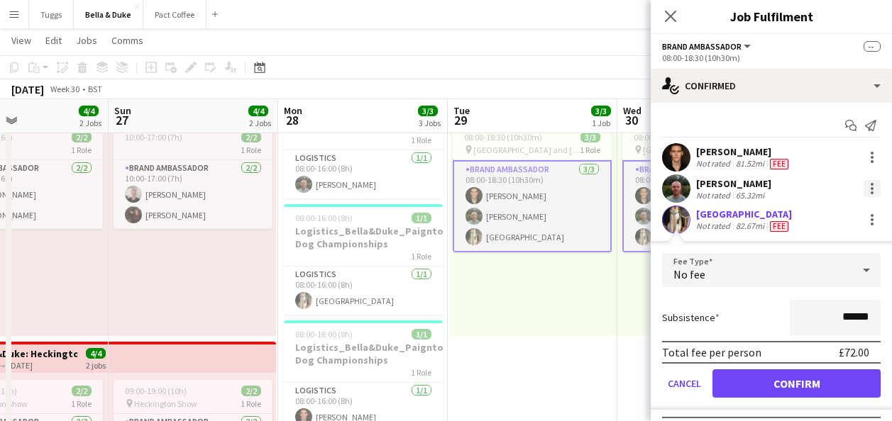
click at [870, 188] on div at bounding box center [871, 188] width 3 height 3
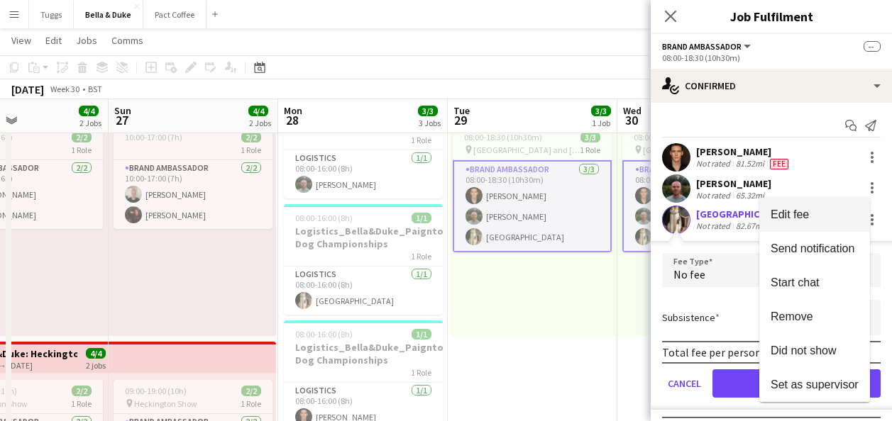
click at [841, 206] on button "Edit fee" at bounding box center [814, 215] width 111 height 34
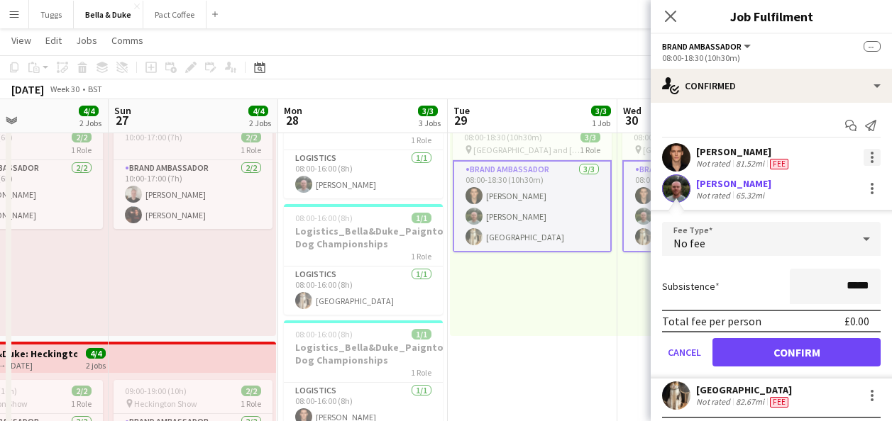
click at [865, 162] on div at bounding box center [871, 157] width 17 height 17
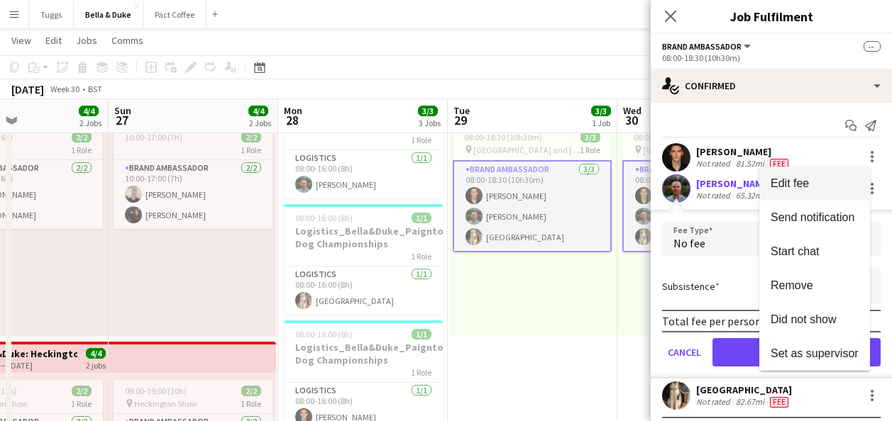
click at [849, 181] on span "Edit fee" at bounding box center [814, 183] width 88 height 13
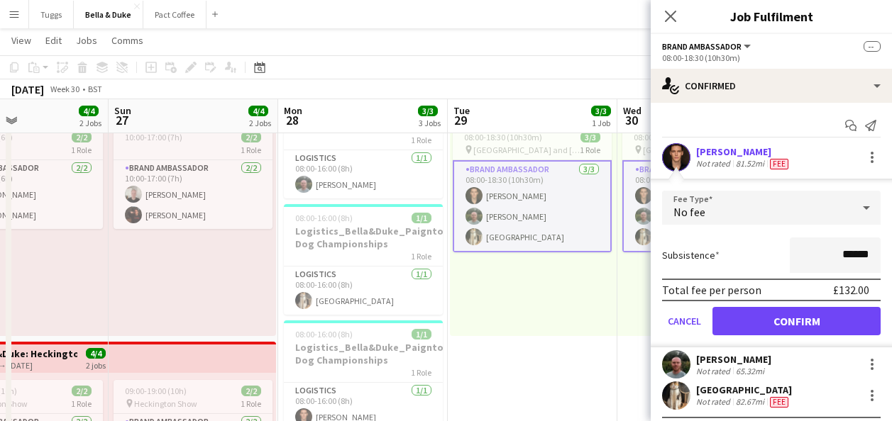
click at [493, 311] on div "08:00-18:30 (10h30m) 3/3 pin New Forest and Hampshire Show 1 Role Brand Ambassa…" at bounding box center [533, 227] width 167 height 217
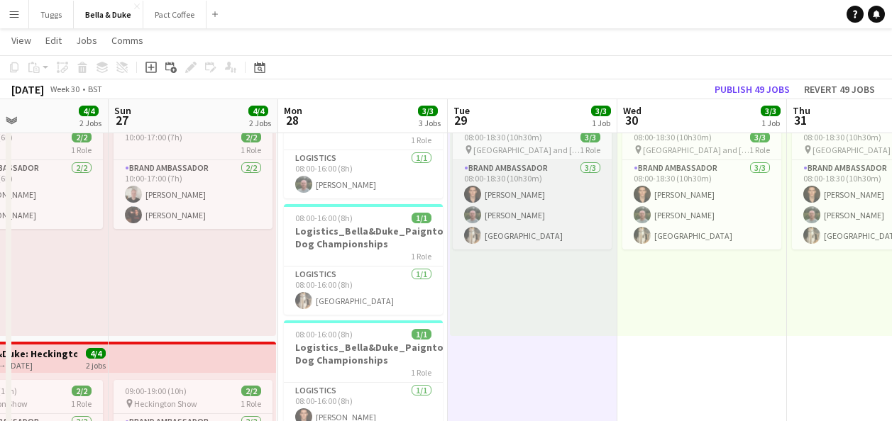
click at [561, 228] on app-card-role "Brand Ambassador [DATE] 08:00-18:30 (10h30m) [PERSON_NAME] [PERSON_NAME] Mat Ca…" at bounding box center [532, 204] width 159 height 89
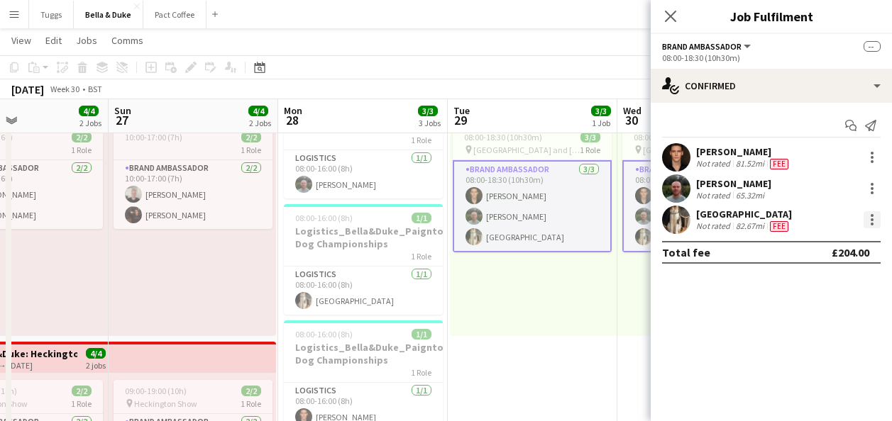
click at [870, 215] on div at bounding box center [871, 215] width 3 height 3
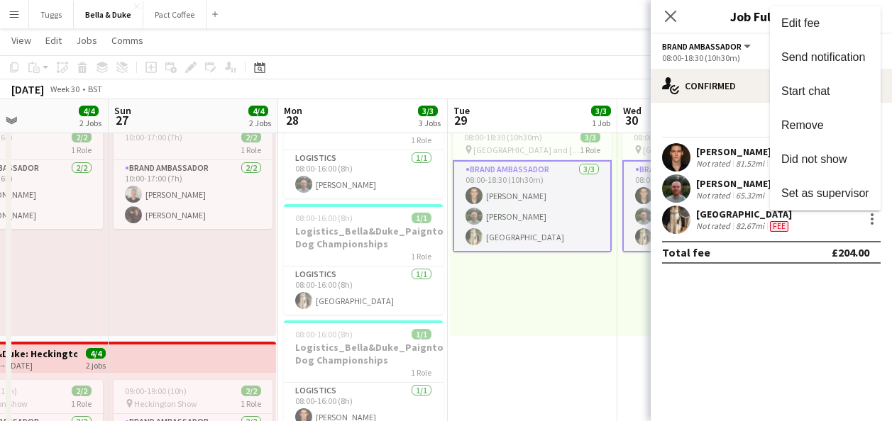
click at [542, 328] on div at bounding box center [446, 210] width 892 height 421
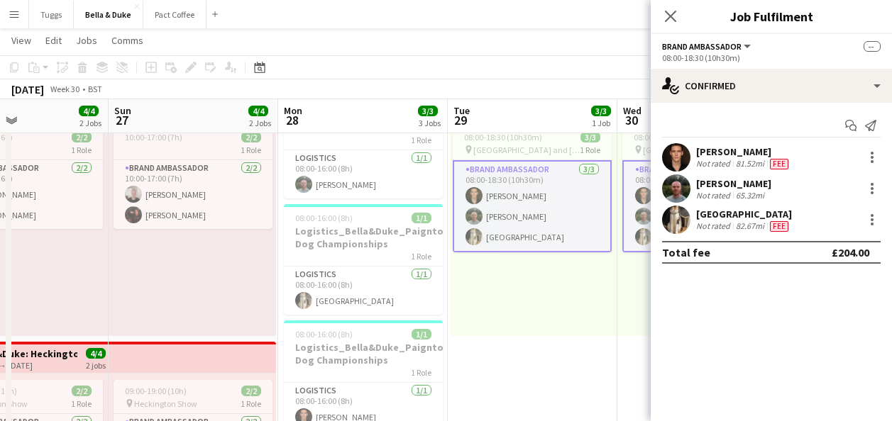
click at [542, 328] on div "08:00-18:30 (10h30m) 3/3 pin New Forest and Hampshire Show 1 Role Brand Ambassa…" at bounding box center [533, 227] width 167 height 217
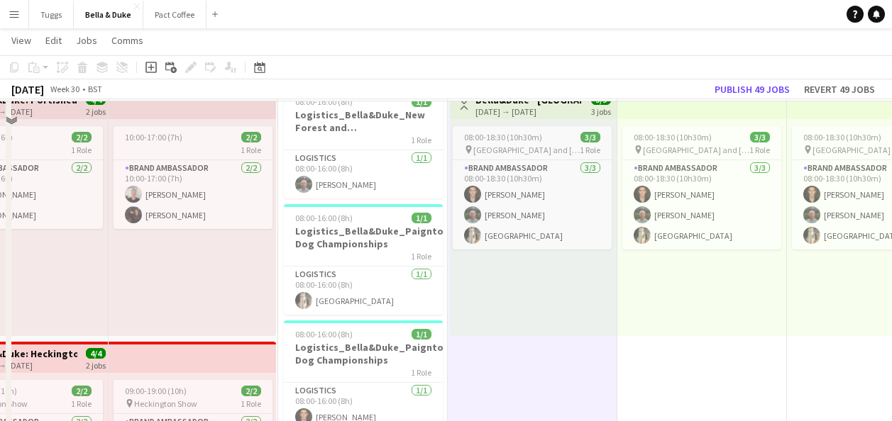
scroll to position [71, 0]
